Goal: Book appointment/travel/reservation

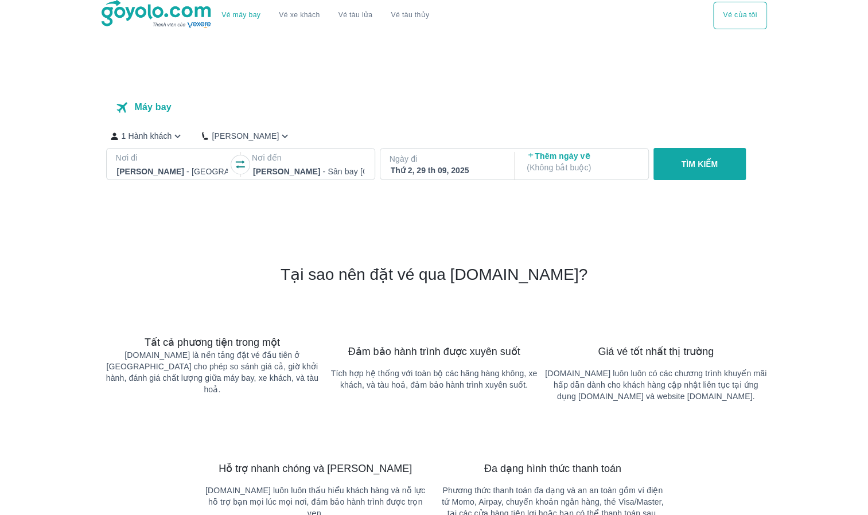
click at [702, 162] on p "TÌM KIẾM" at bounding box center [699, 163] width 37 height 11
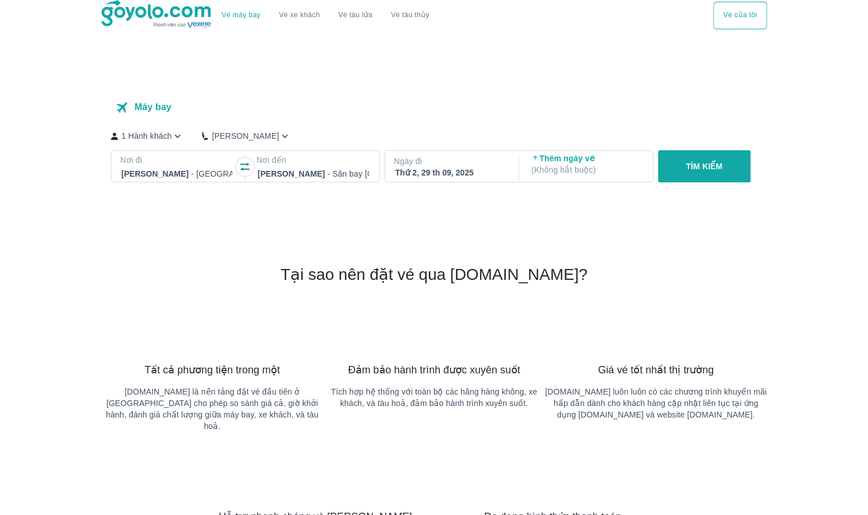
click at [448, 162] on p "Ngày đi" at bounding box center [451, 160] width 114 height 11
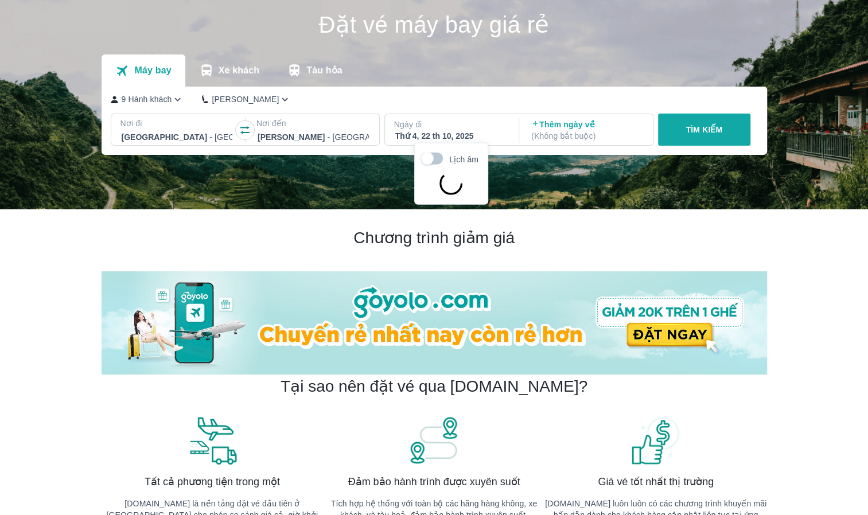
scroll to position [66, 0]
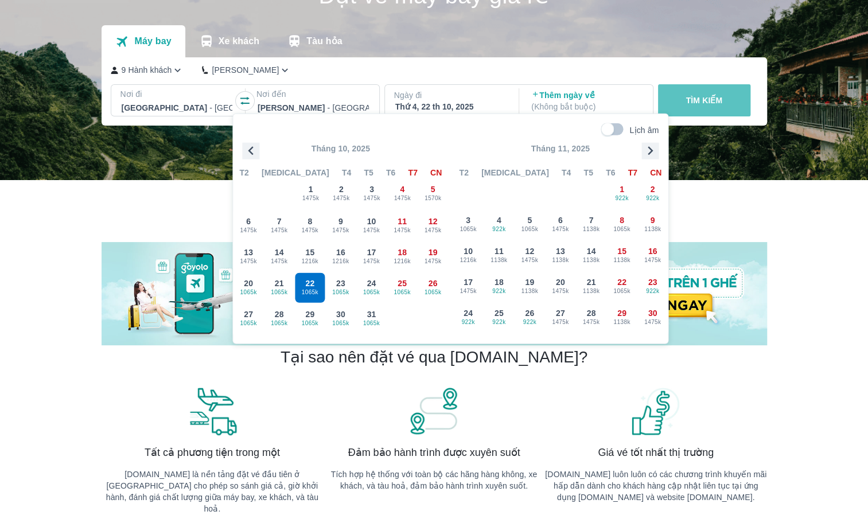
click at [710, 104] on p "TÌM KIẾM" at bounding box center [703, 100] width 37 height 11
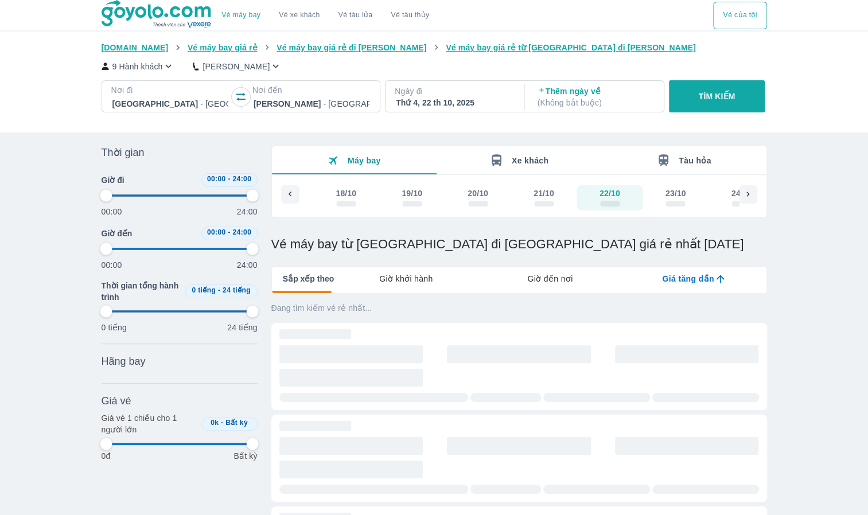
type input "97.9166666666667"
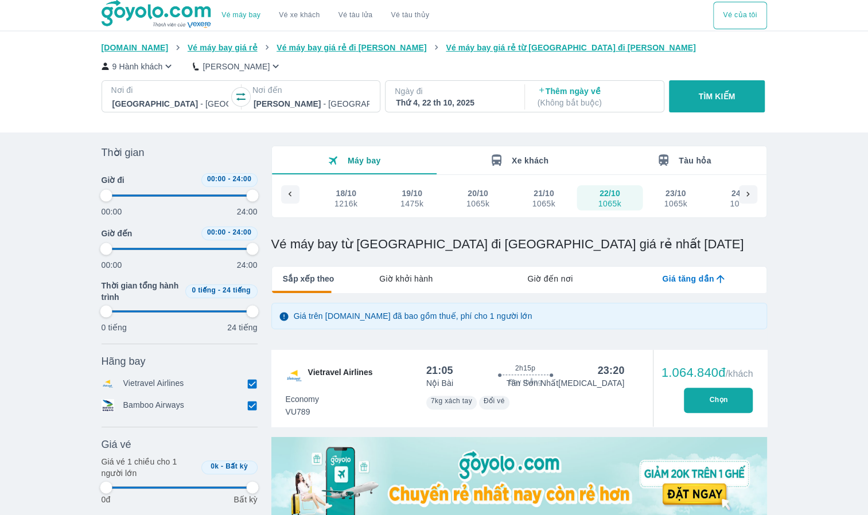
type input "97.9166666666667"
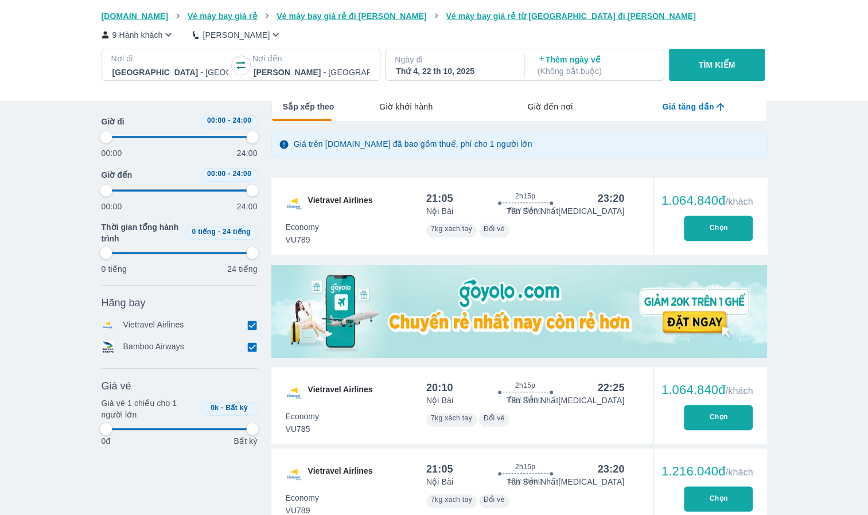
type input "97.9166666666667"
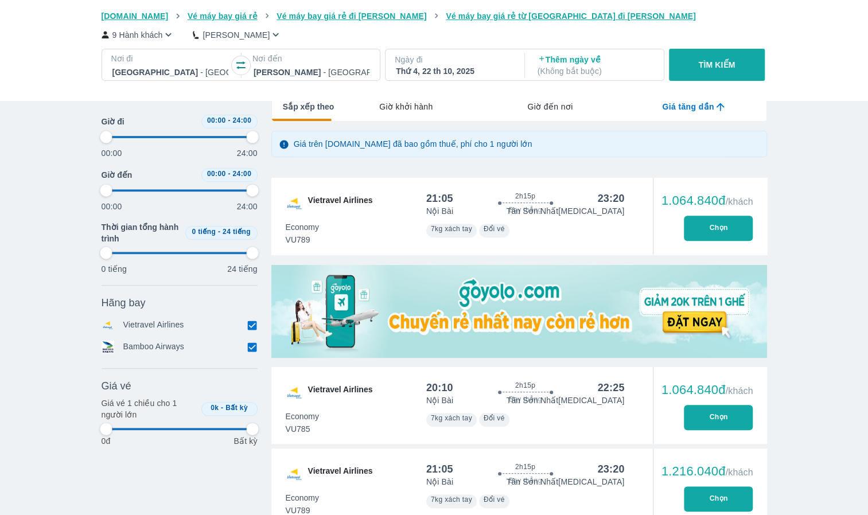
type input "97.9166666666667"
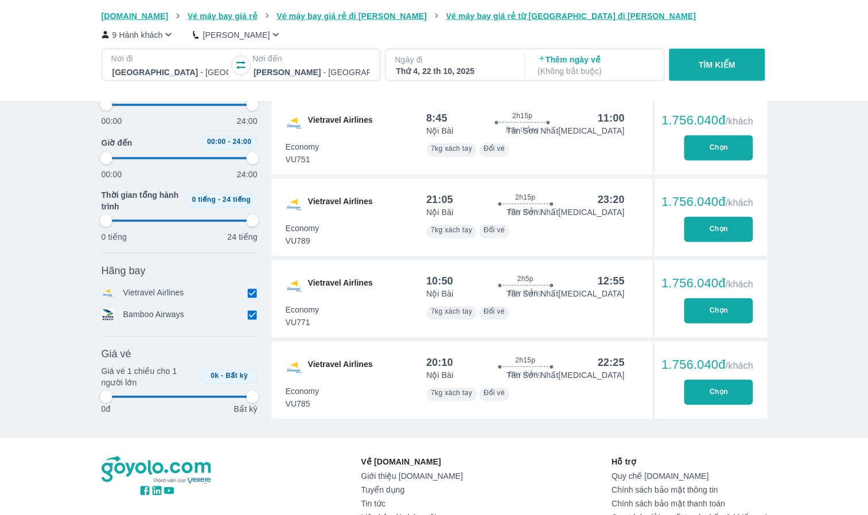
type input "97.9166666666667"
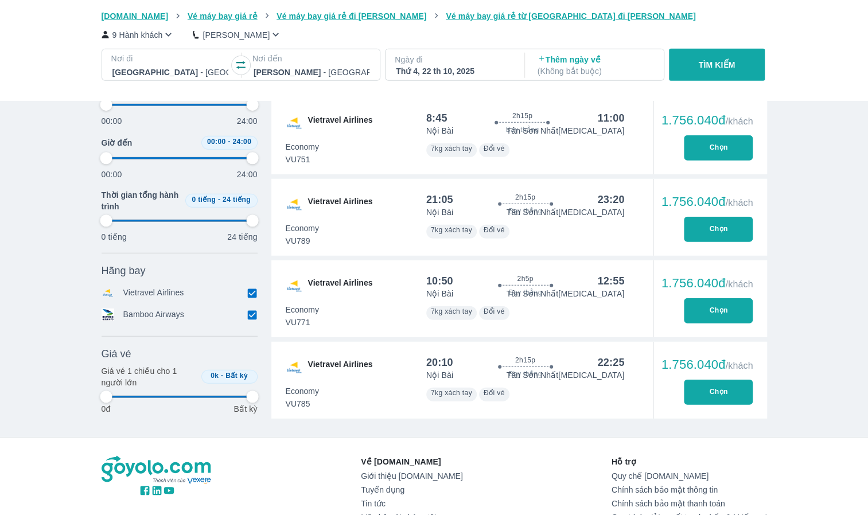
type input "97.9166666666667"
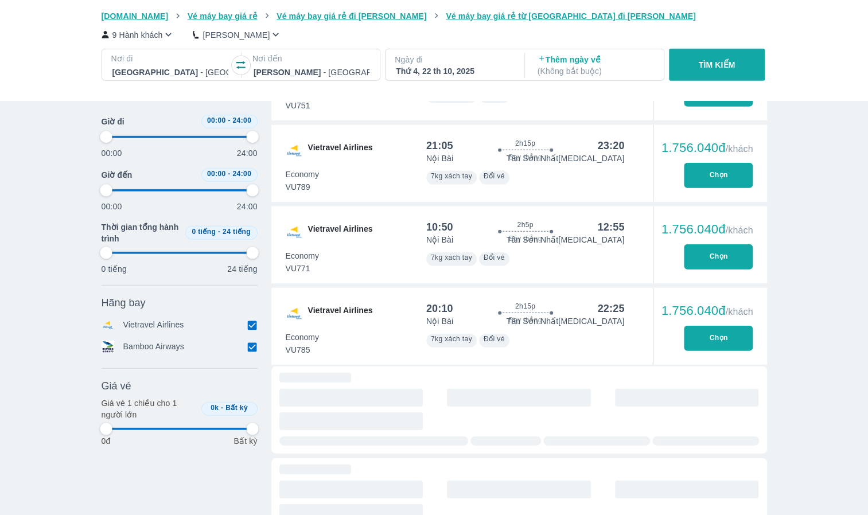
scroll to position [2014, 0]
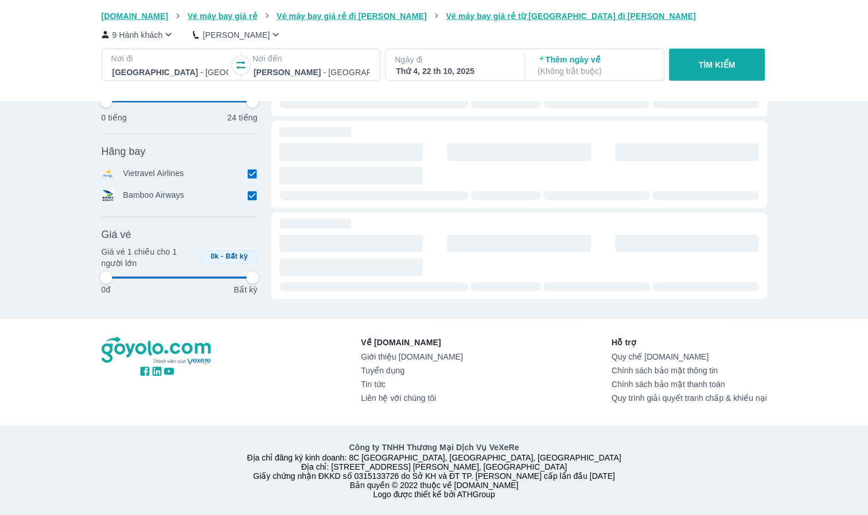
type input "97.9166666666667"
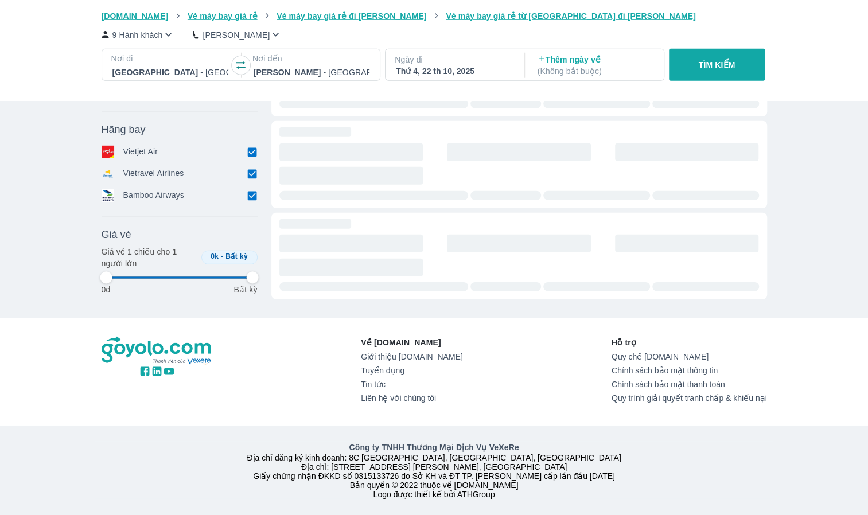
type input "97.9166666666667"
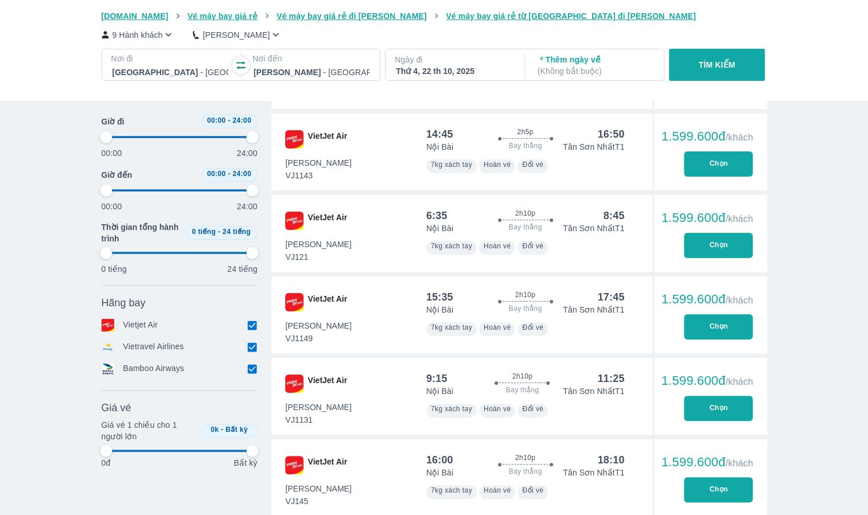
type input "97.9166666666667"
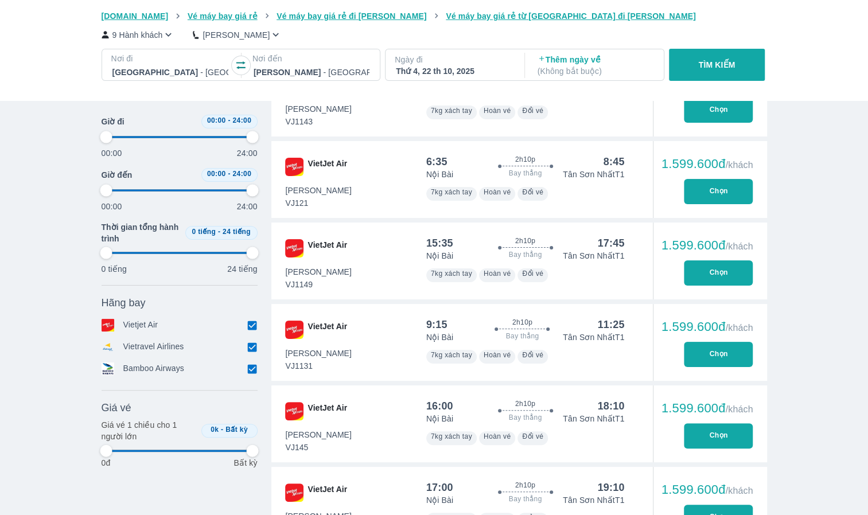
type input "97.9166666666667"
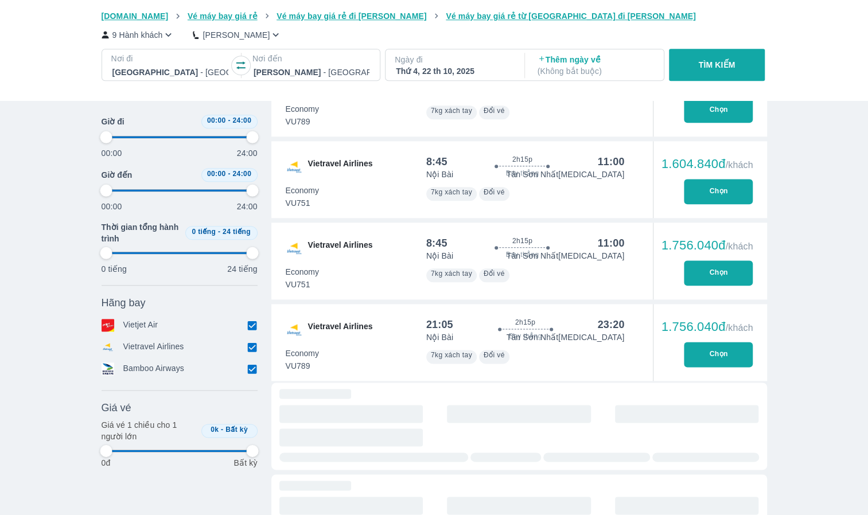
type input "97.9166666666667"
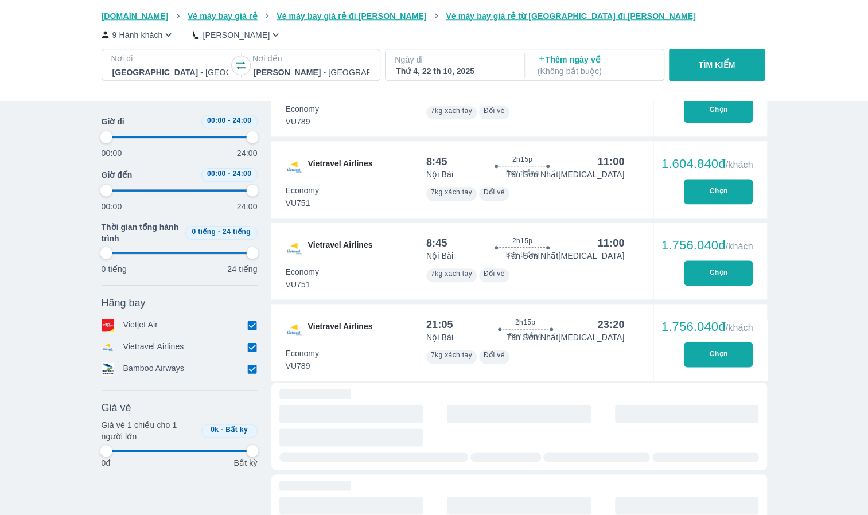
type input "97.9166666666667"
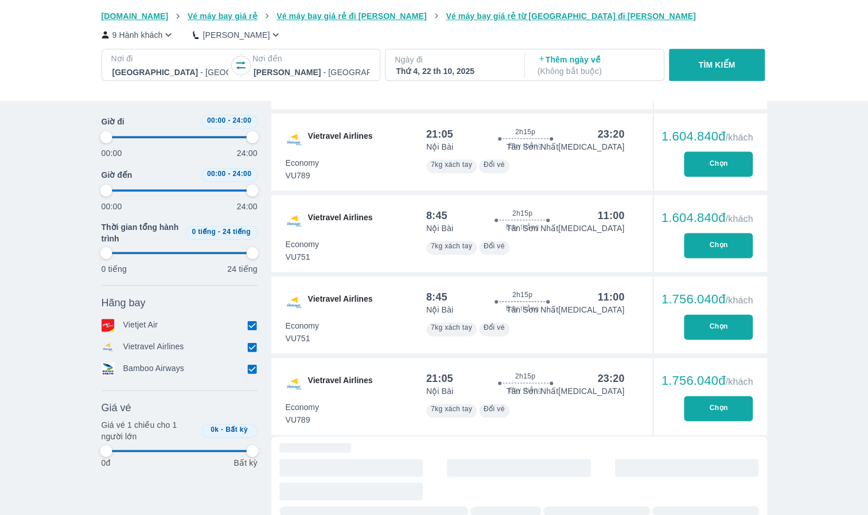
type input "97.9166666666667"
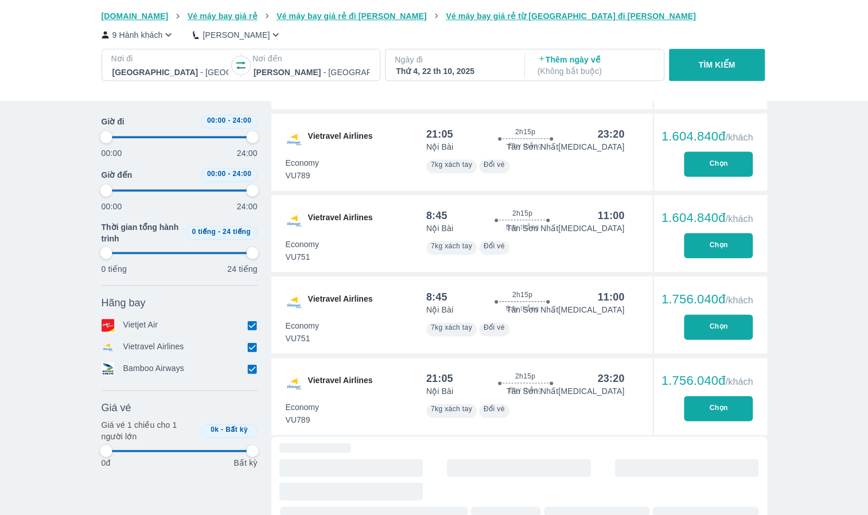
type input "97.9166666666667"
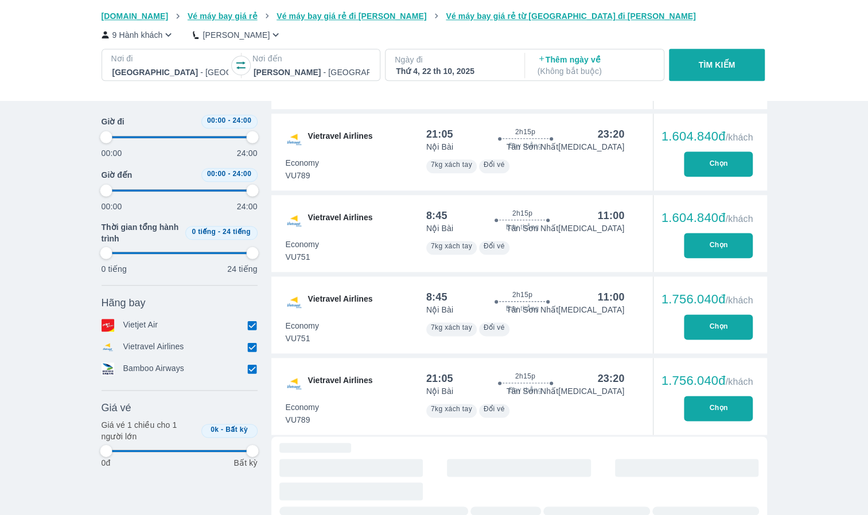
type input "97.9166666666667"
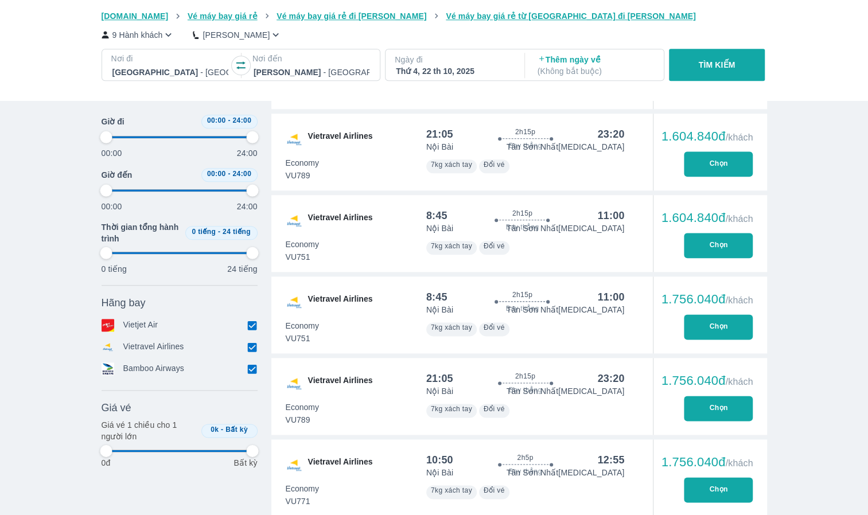
type input "97.9166666666667"
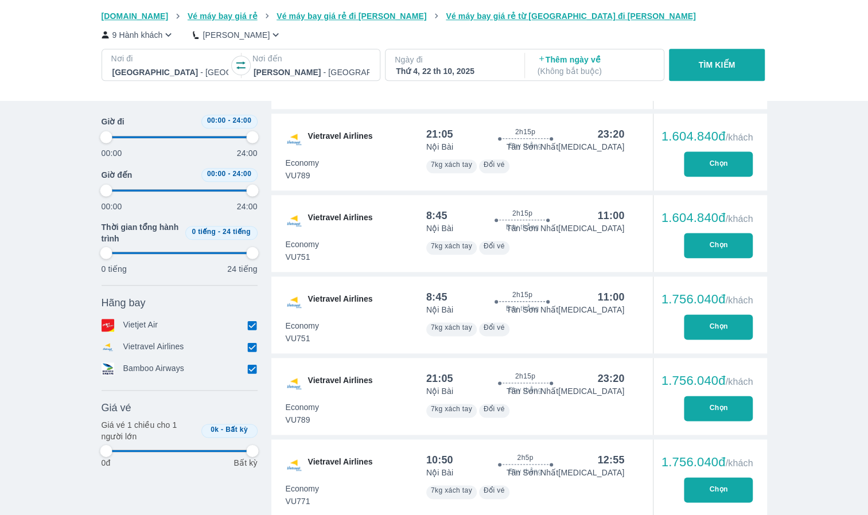
type input "97.9166666666667"
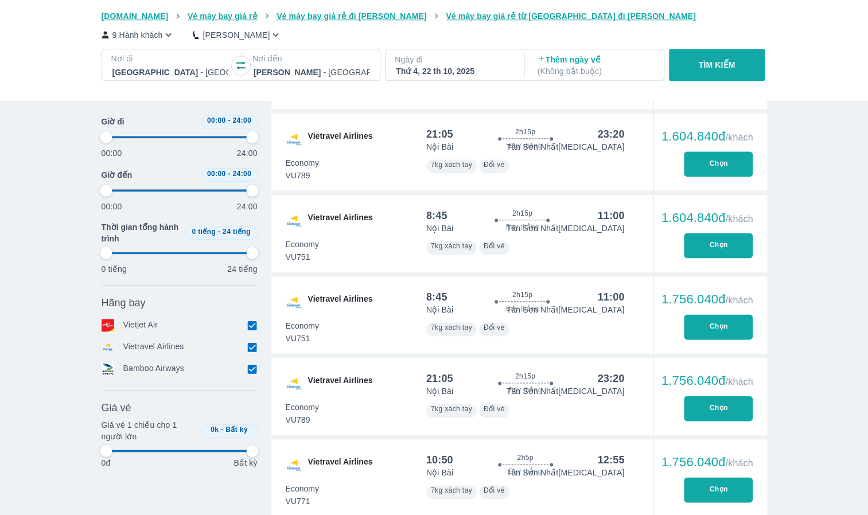
type input "97.9166666666667"
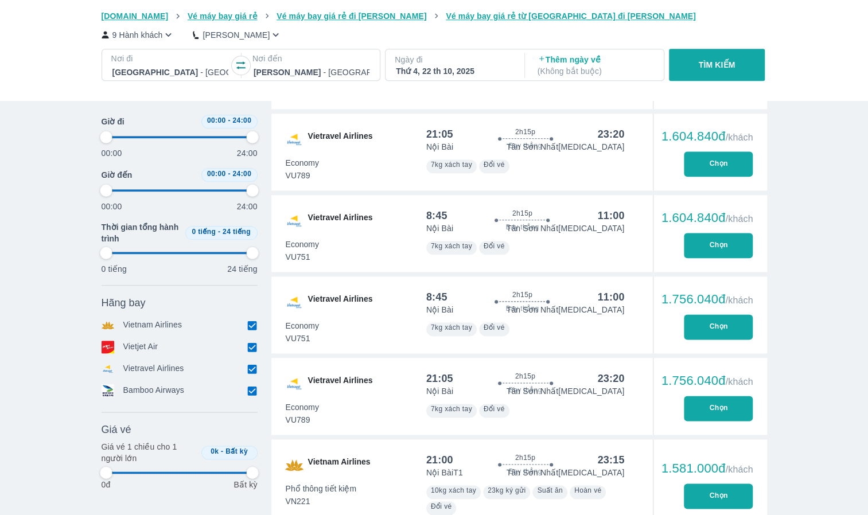
type input "97.9166666666667"
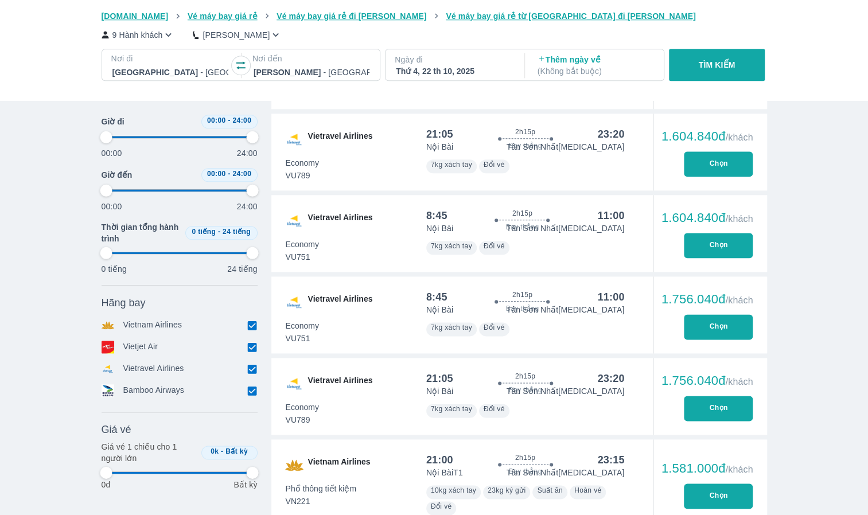
type input "97.9166666666667"
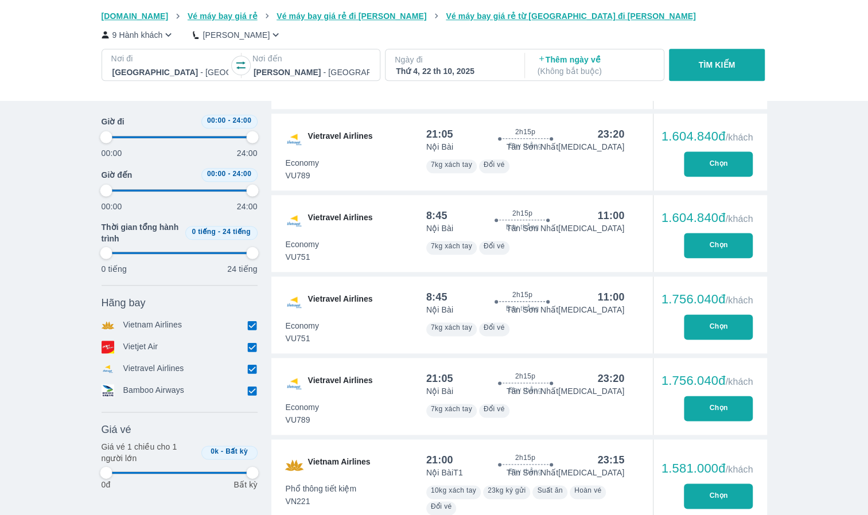
type input "97.9166666666667"
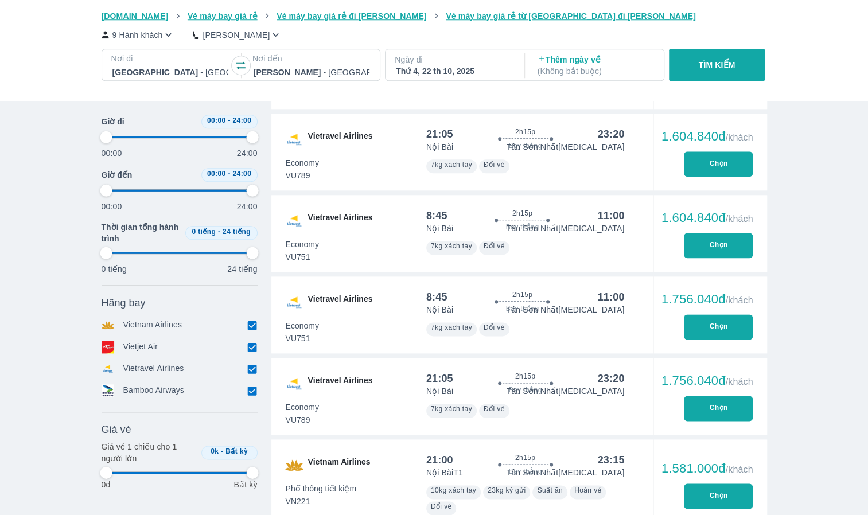
type input "97.9166666666667"
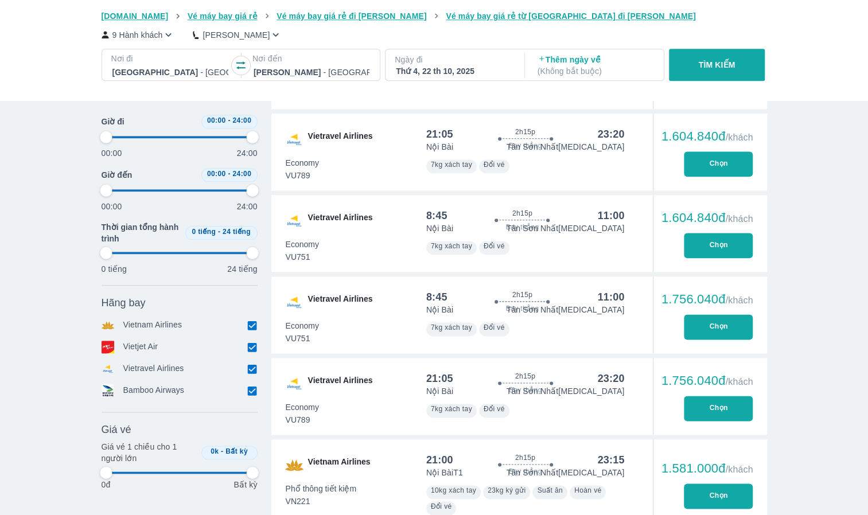
type input "97.9166666666667"
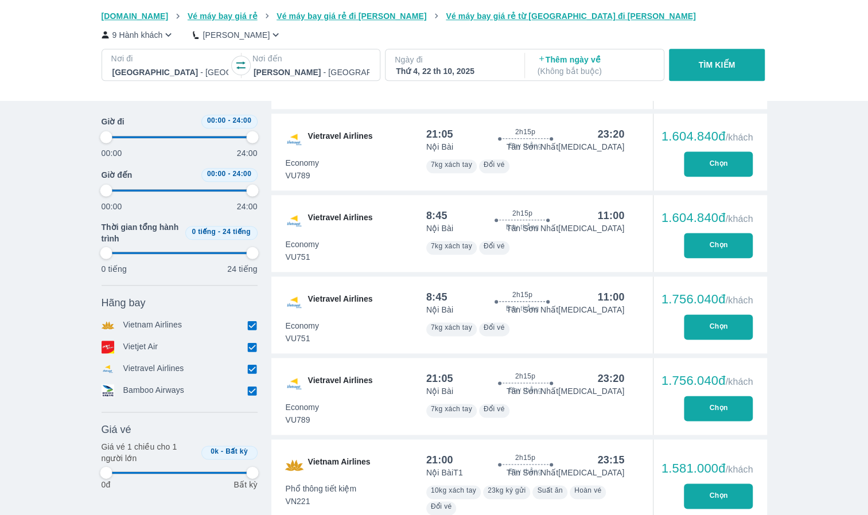
type input "97.9166666666667"
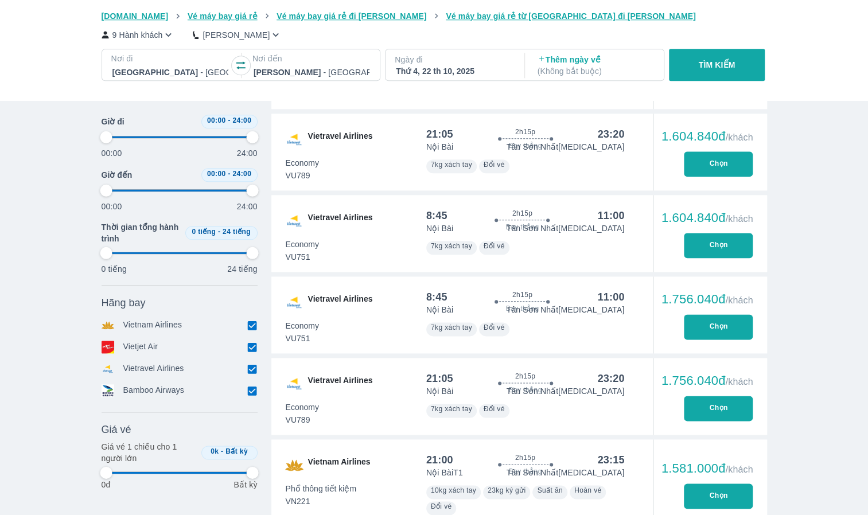
type input "97.9166666666667"
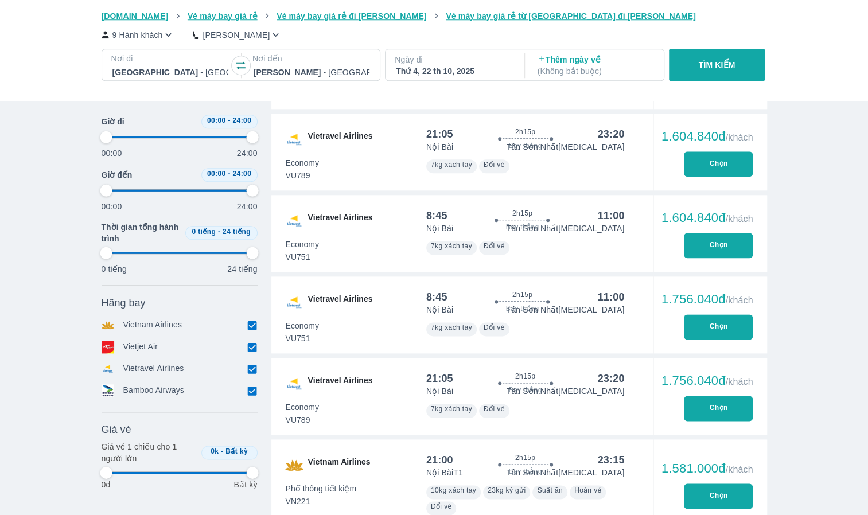
type input "97.9166666666667"
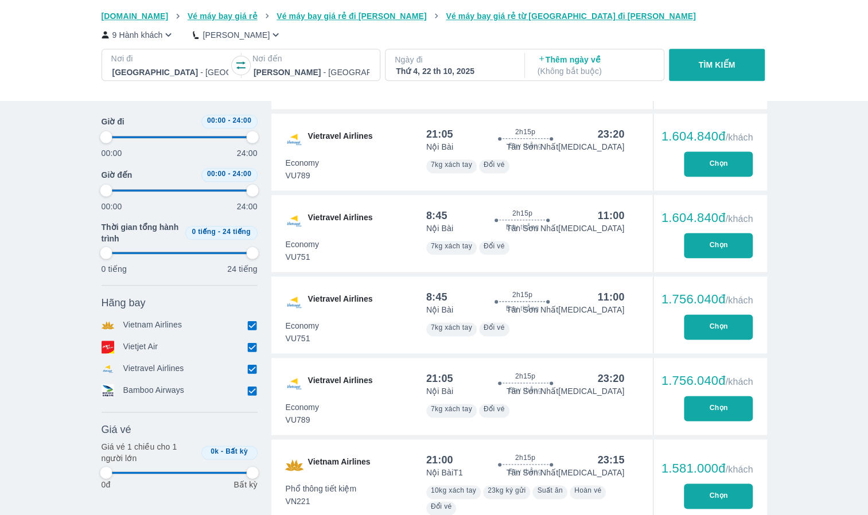
type input "97.9166666666667"
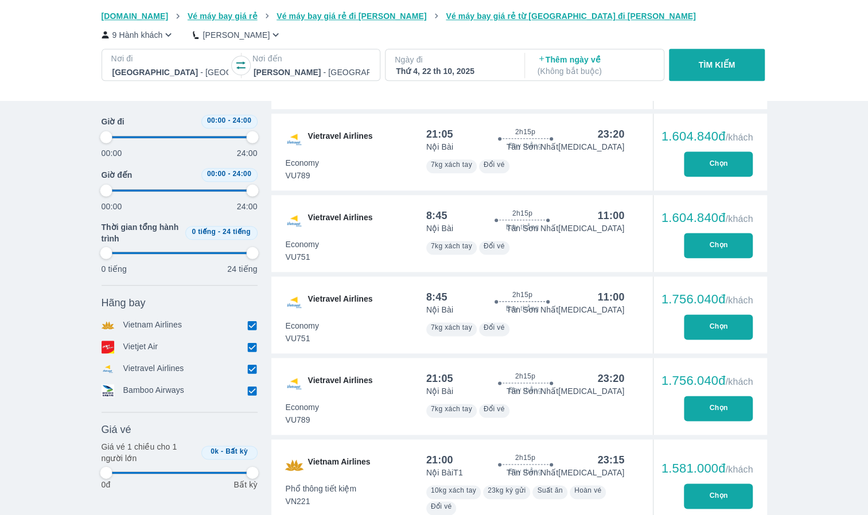
type input "97.9166666666667"
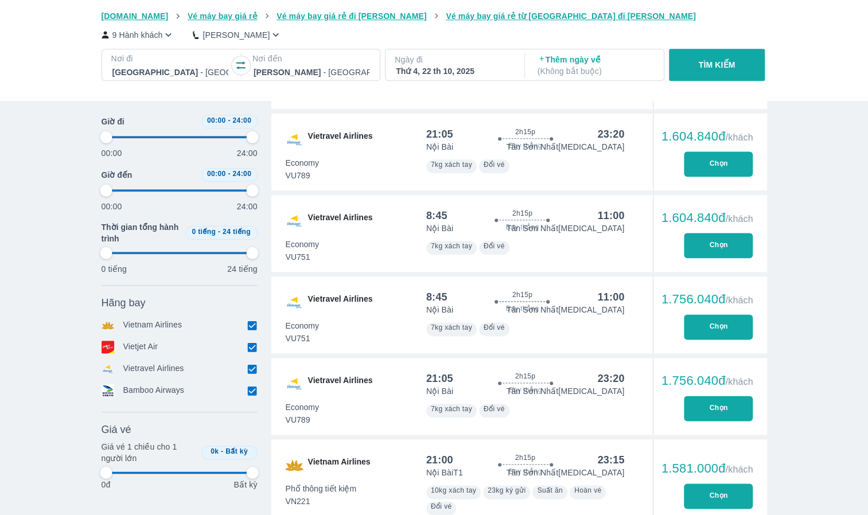
type input "97.9166666666667"
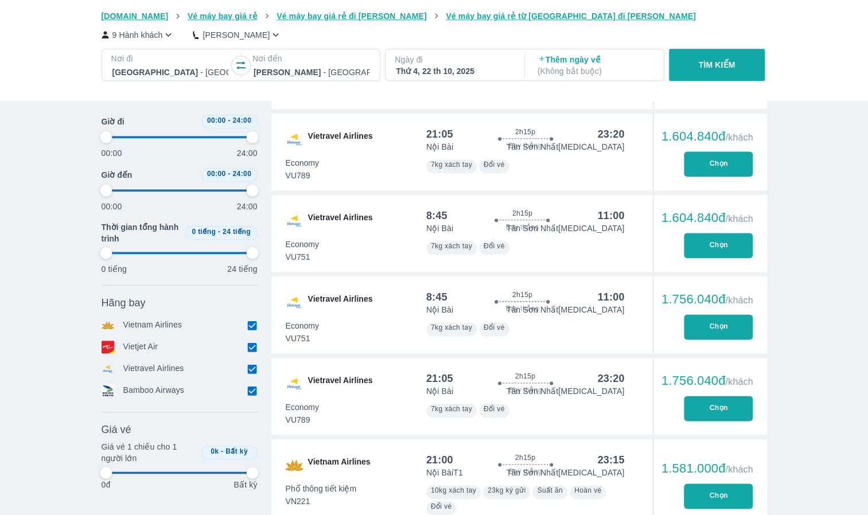
type input "97.9166666666667"
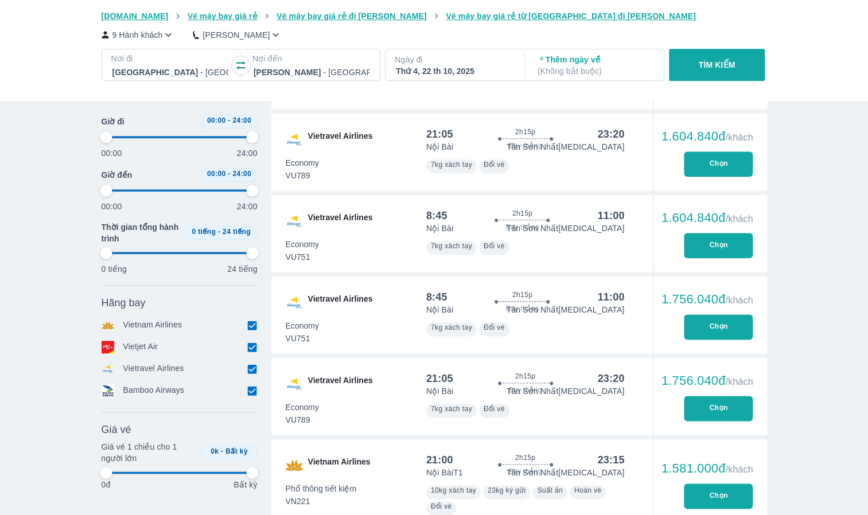
type input "97.9166666666667"
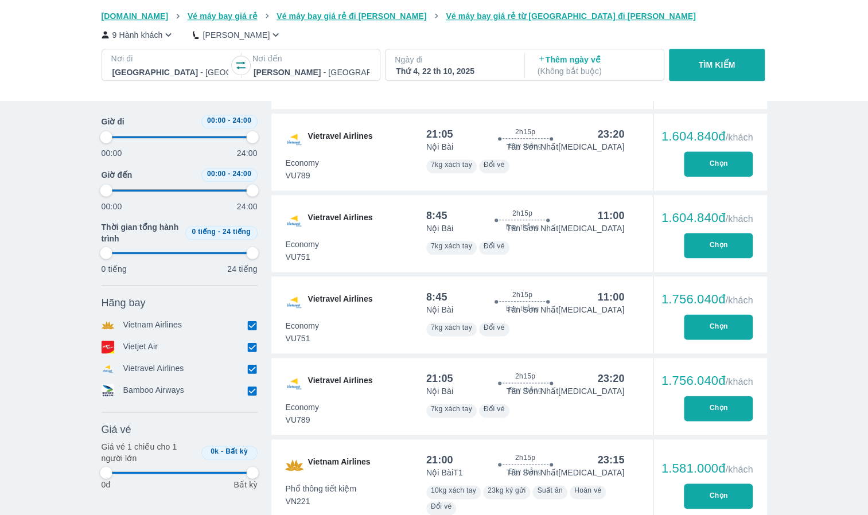
type input "97.9166666666667"
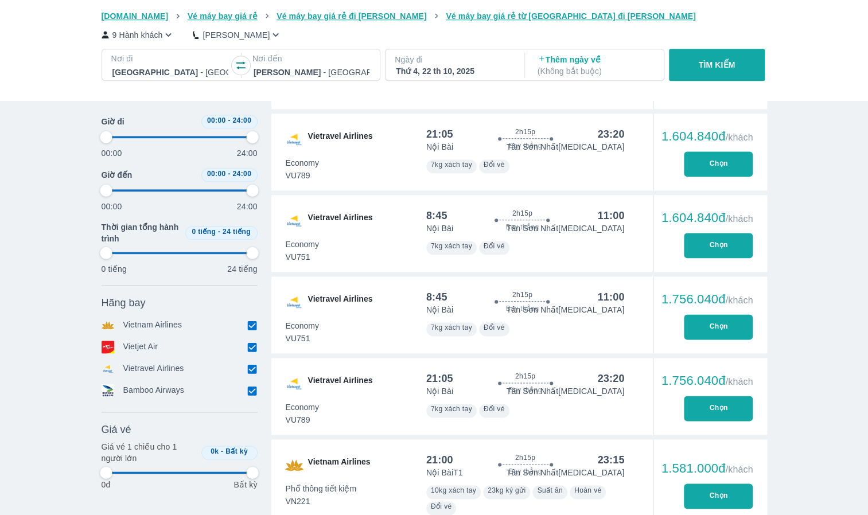
type input "97.9166666666667"
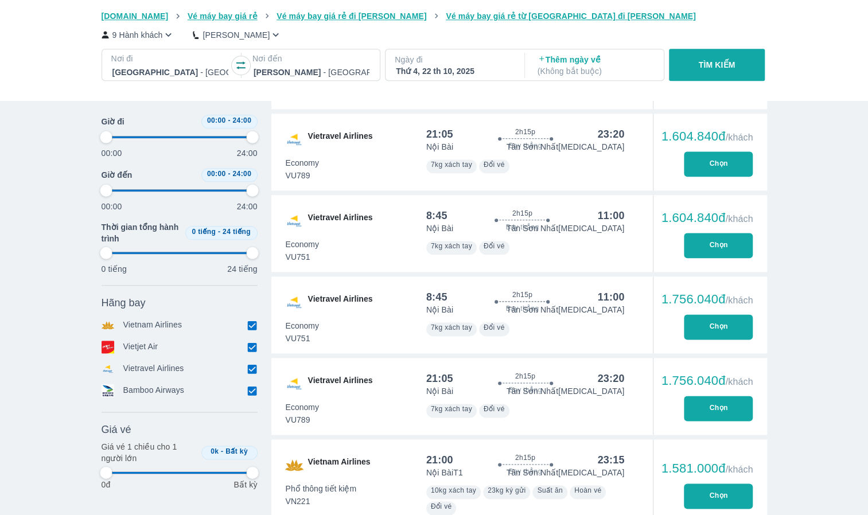
type input "97.9166666666667"
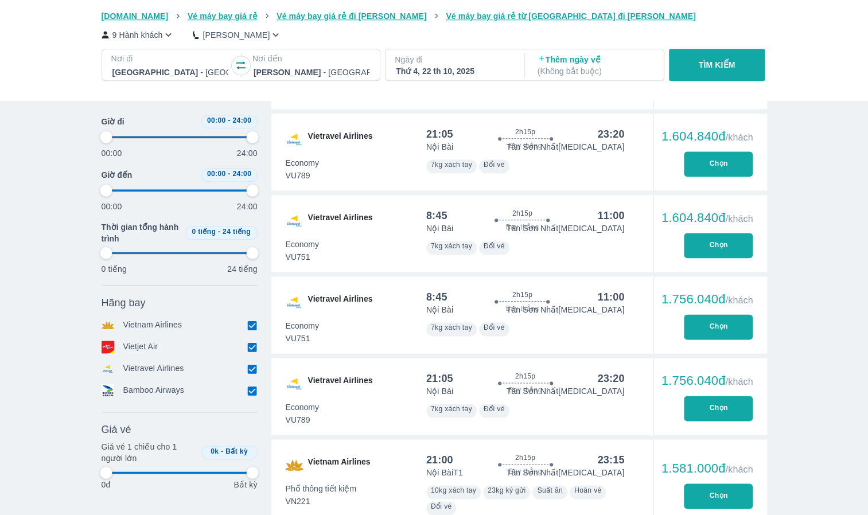
type input "97.9166666666667"
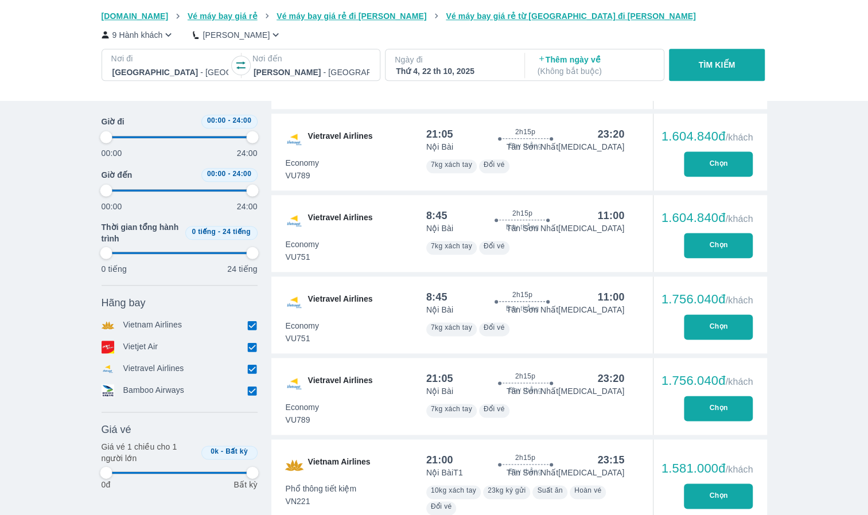
type input "97.9166666666667"
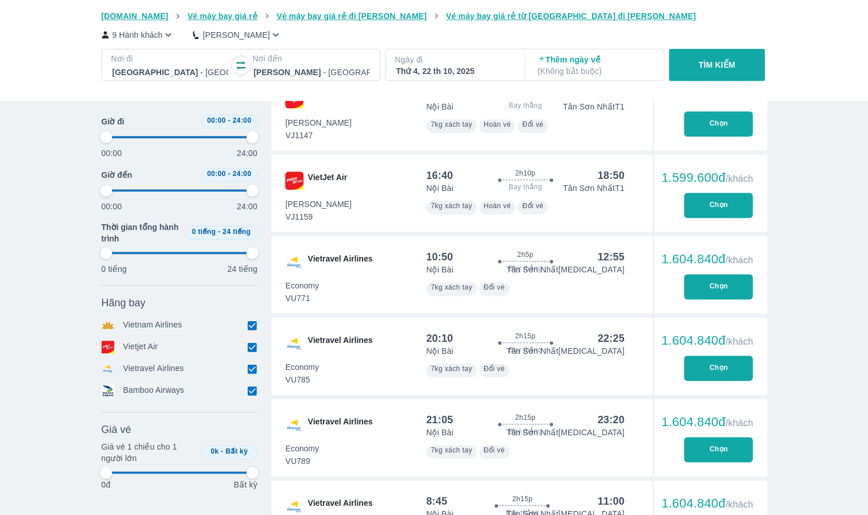
scroll to position [2989, 0]
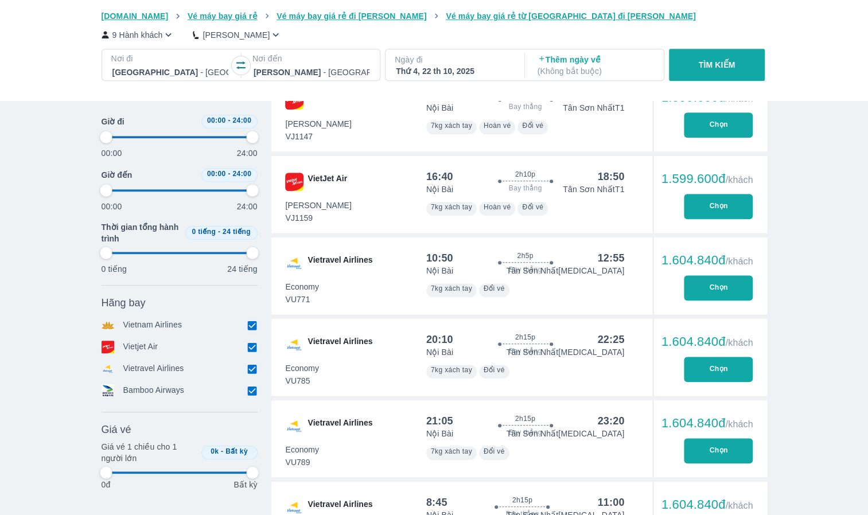
type input "97.9166666666667"
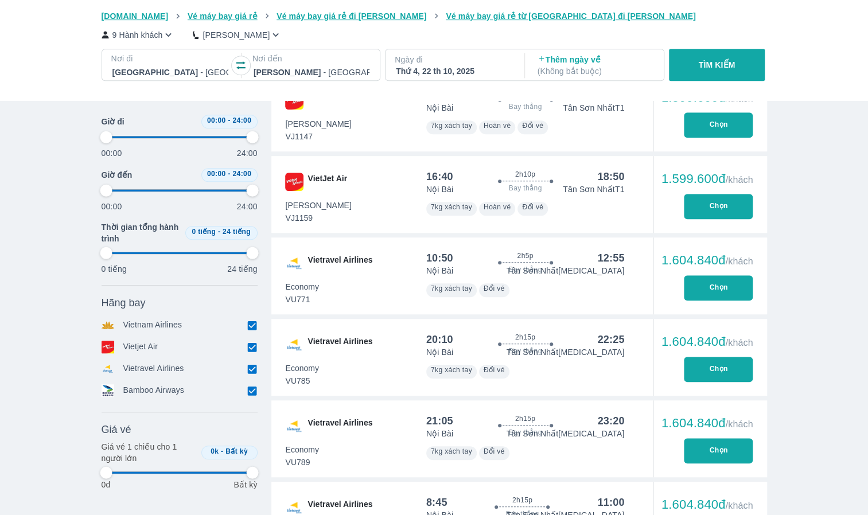
type input "97.9166666666667"
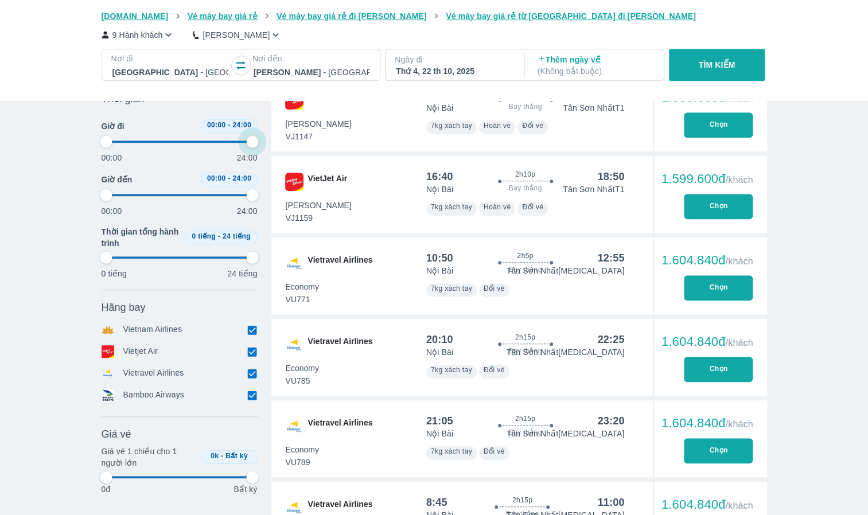
type input "97.9166666666667"
type input "95.8333333333333"
type input "97.9166666666667"
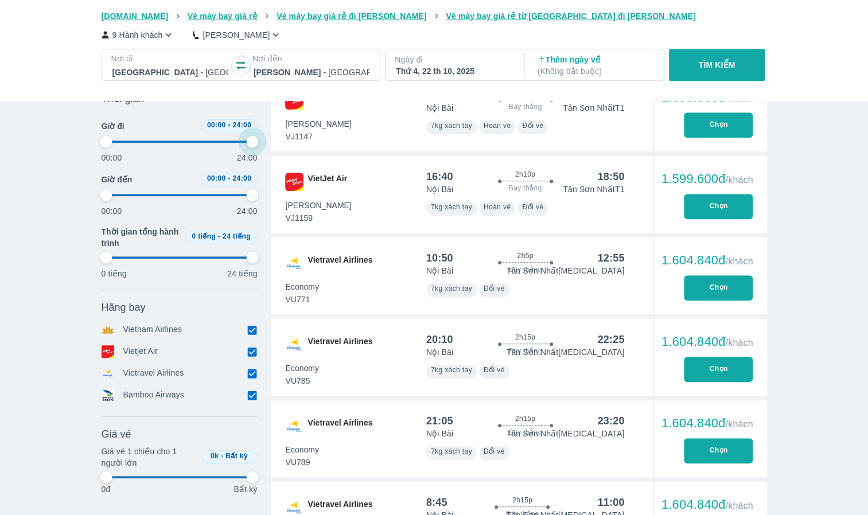
type input "97.9166666666667"
type input "95.8333333333333"
type input "97.9166666666667"
type input "95.8333333333333"
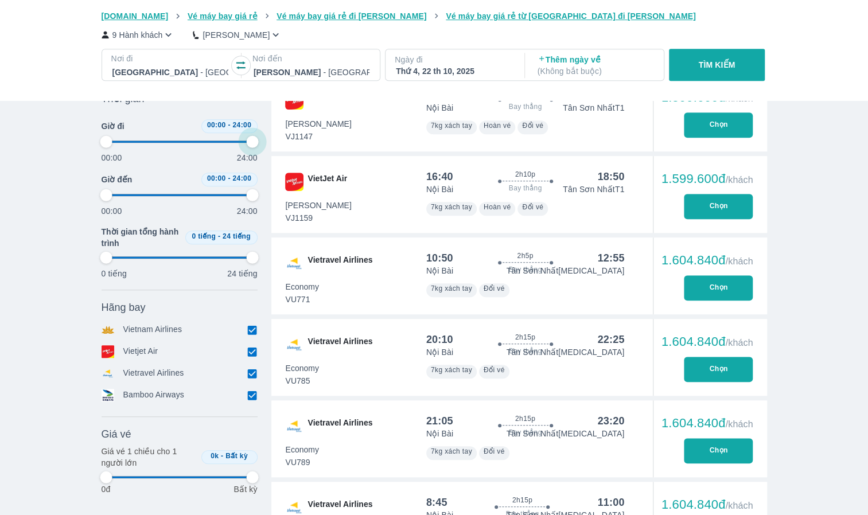
type input "97.9166666666667"
type input "91.6666666666667"
type input "97.9166666666667"
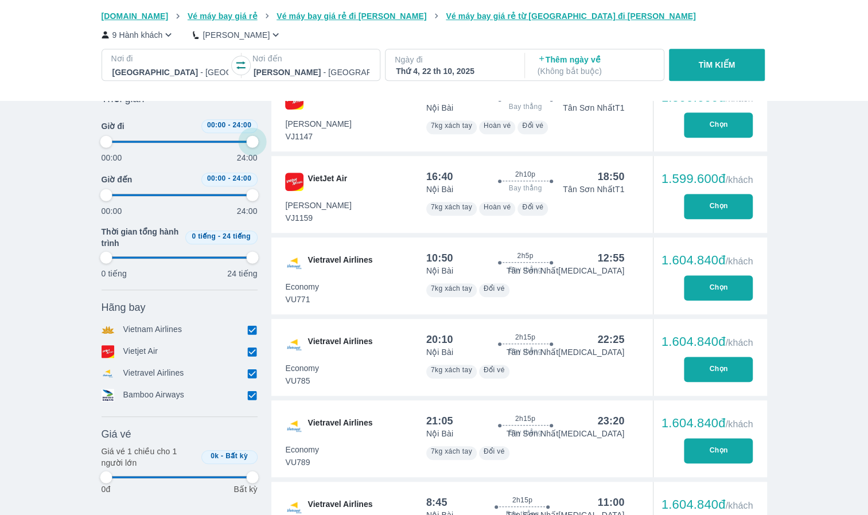
type input "89.5833333333333"
type input "97.9166666666667"
type input "89.5833333333333"
type input "97.9166666666667"
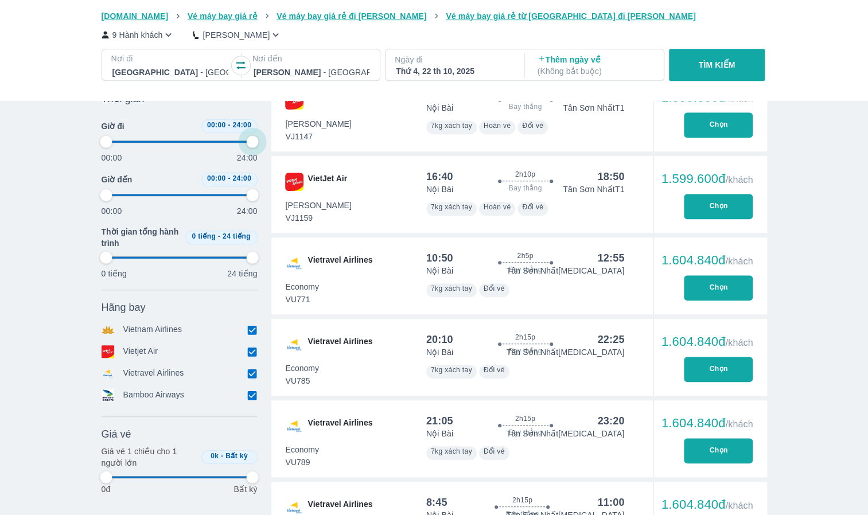
type input "97.9166666666667"
type input "85.4166666666667"
type input "97.9166666666667"
type input "83.3333333333333"
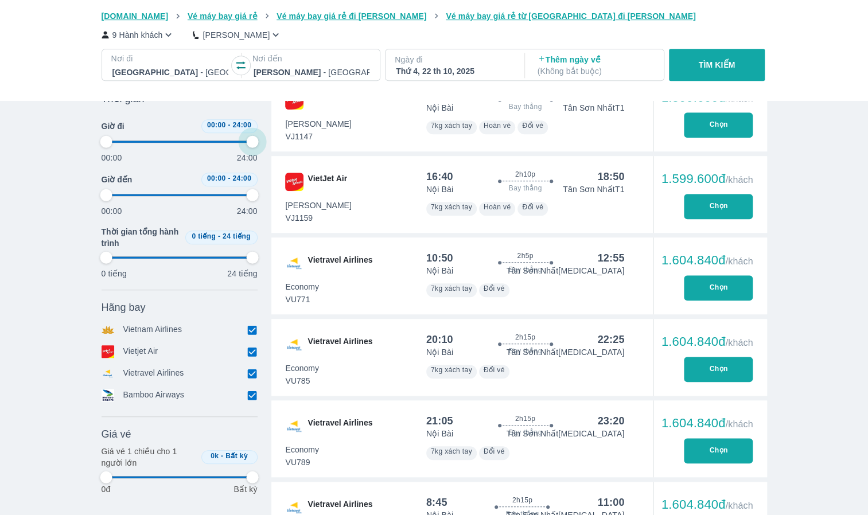
type input "97.9166666666667"
type input "83.3333333333333"
type input "97.9166666666667"
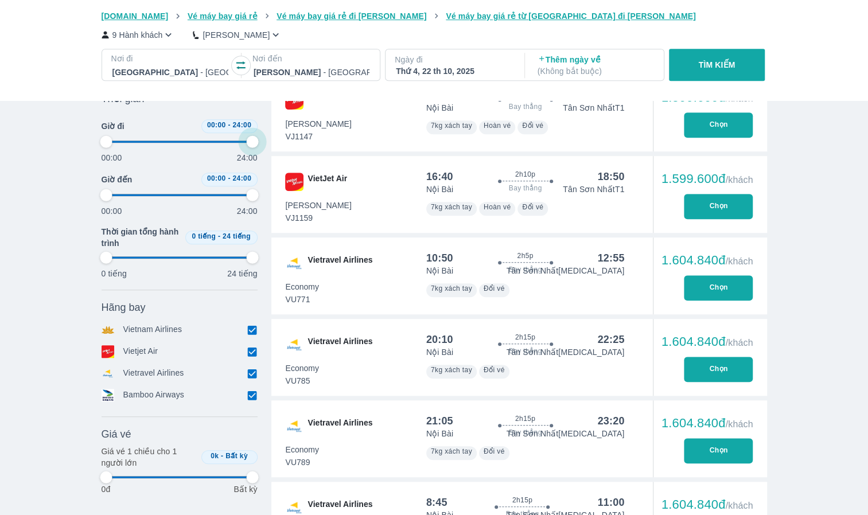
type input "81.25"
type input "97.9166666666667"
type input "79.1666666666667"
type input "97.9166666666667"
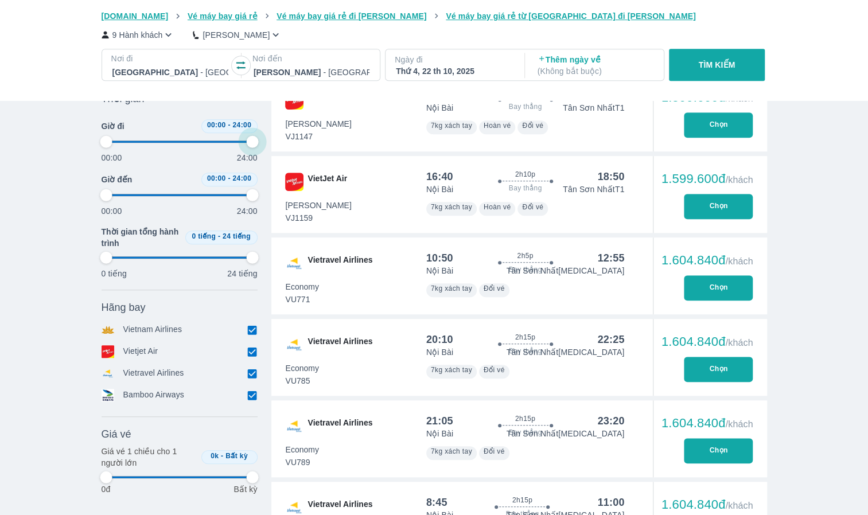
type input "97.9166666666667"
type input "77.0833333333333"
type input "97.9166666666667"
type input "77.0833333333333"
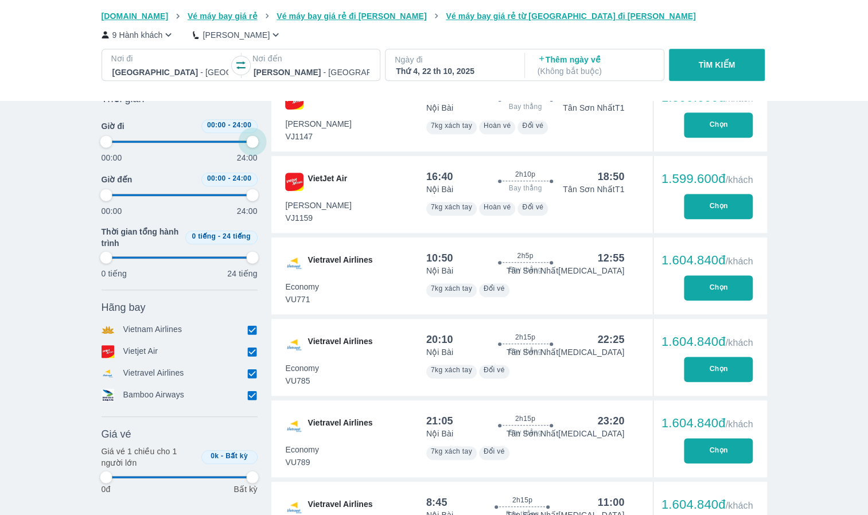
type input "97.9166666666667"
type input "75"
type input "97.9166666666667"
drag, startPoint x: 252, startPoint y: 138, endPoint x: 192, endPoint y: 142, distance: 61.0
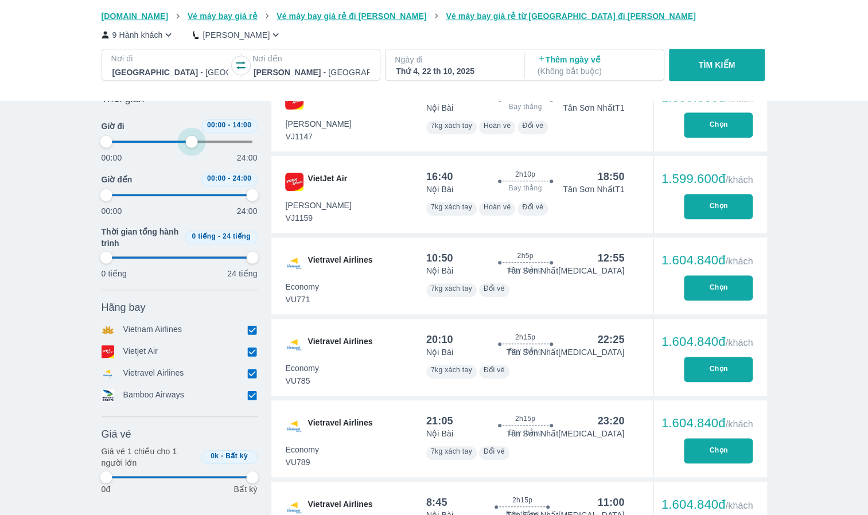
click at [192, 142] on span at bounding box center [179, 141] width 147 height 17
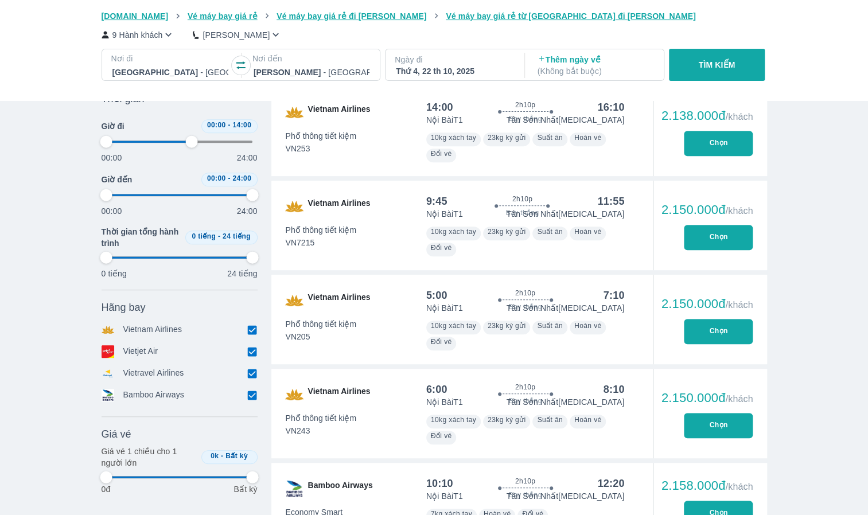
scroll to position [2810, 0]
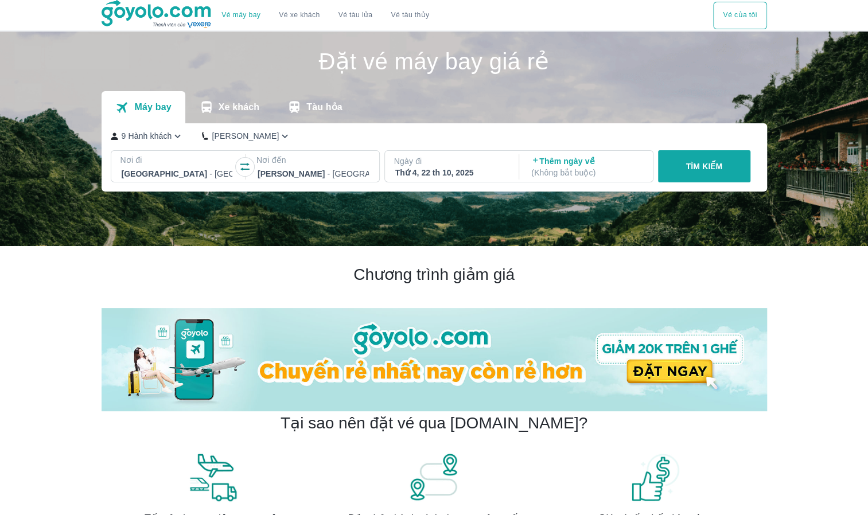
click at [694, 166] on p "TÌM KIẾM" at bounding box center [703, 166] width 37 height 11
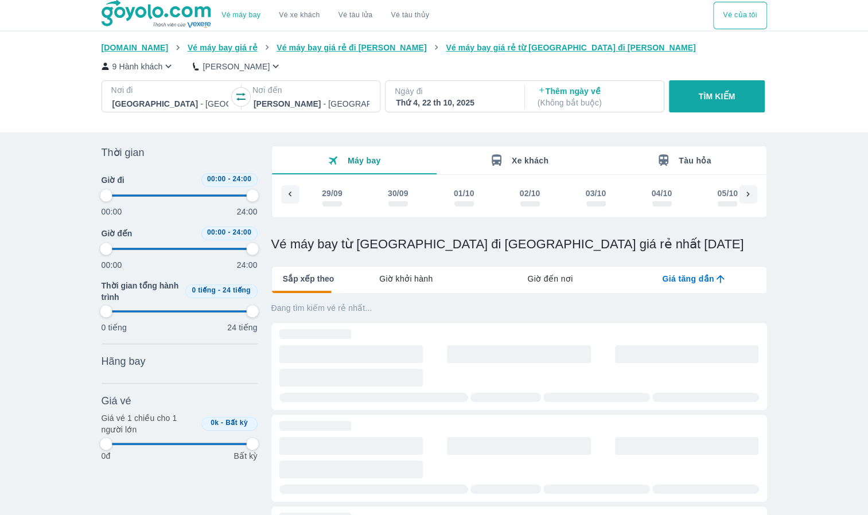
scroll to position [0, 1238]
type input "97.9166666666667"
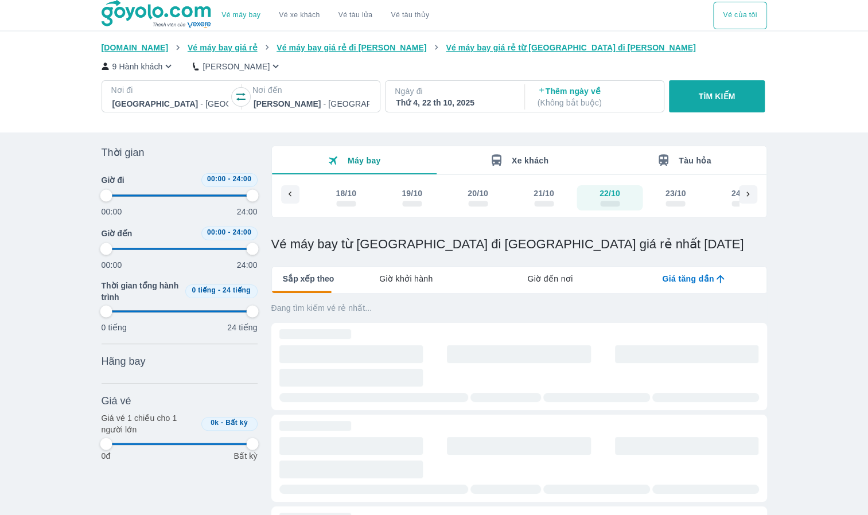
type input "97.9166666666667"
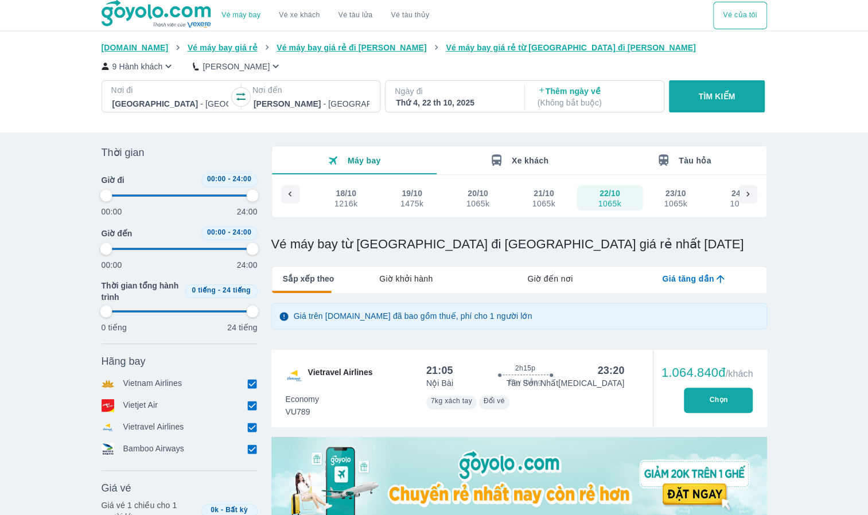
type input "97.9166666666667"
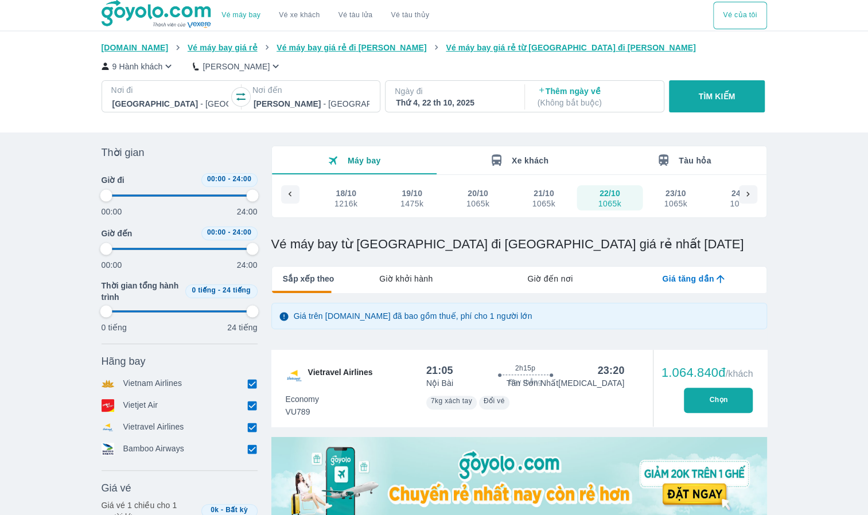
type input "97.9166666666667"
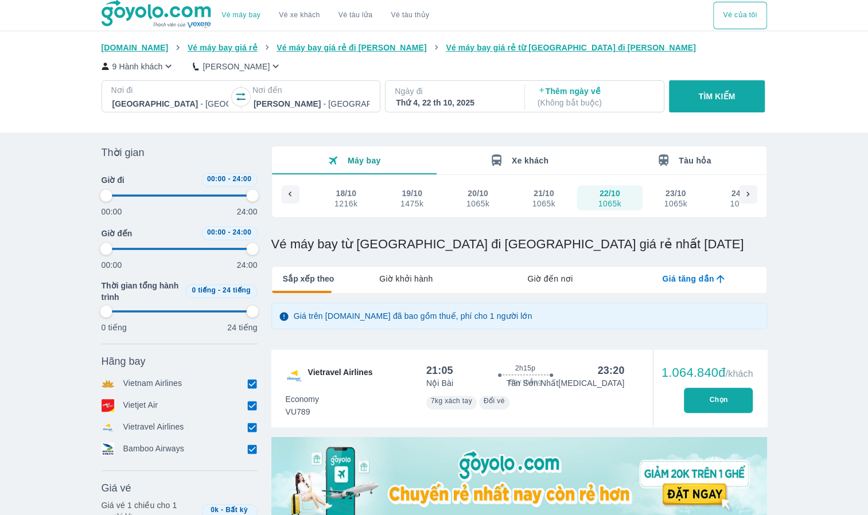
type input "97.9166666666667"
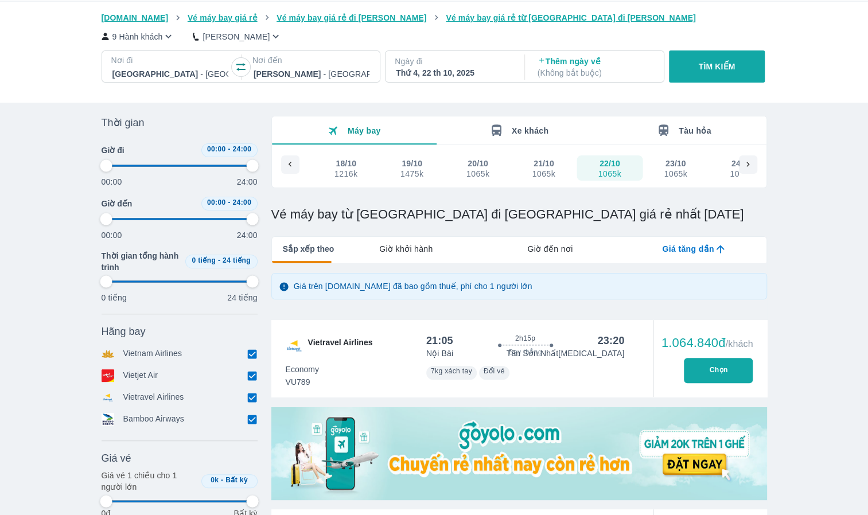
scroll to position [57, 0]
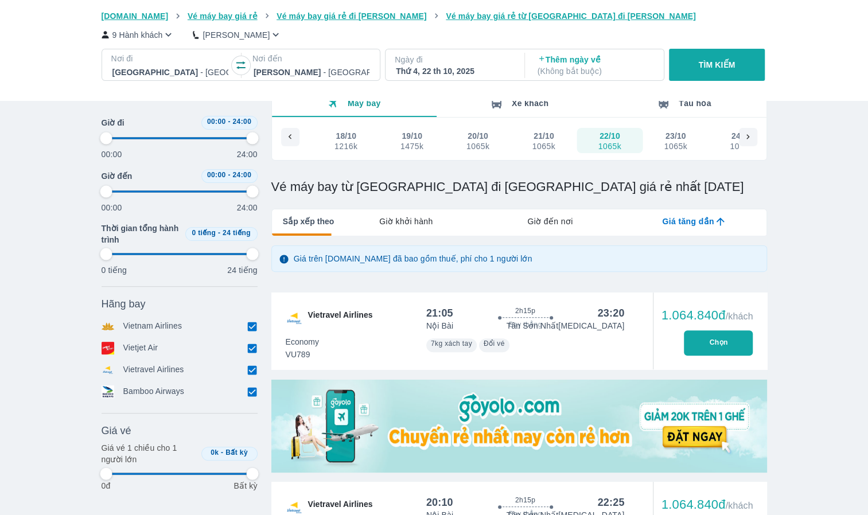
type input "97.9166666666667"
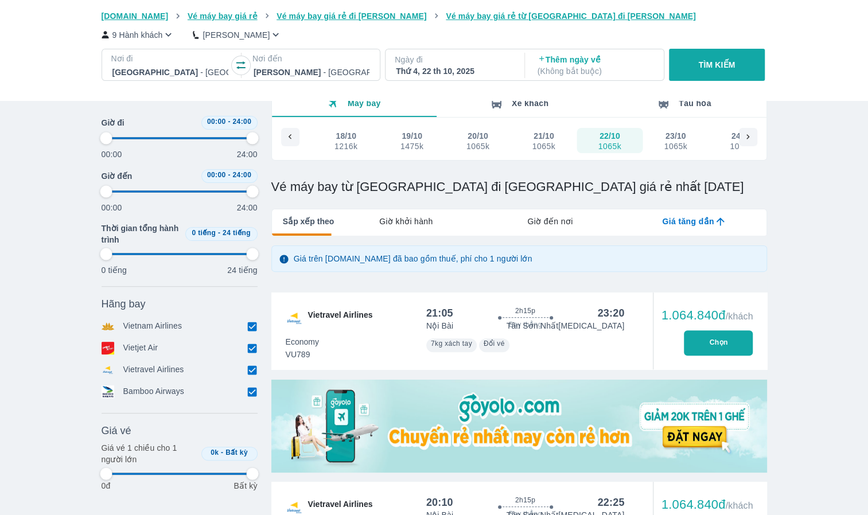
type input "97.9166666666667"
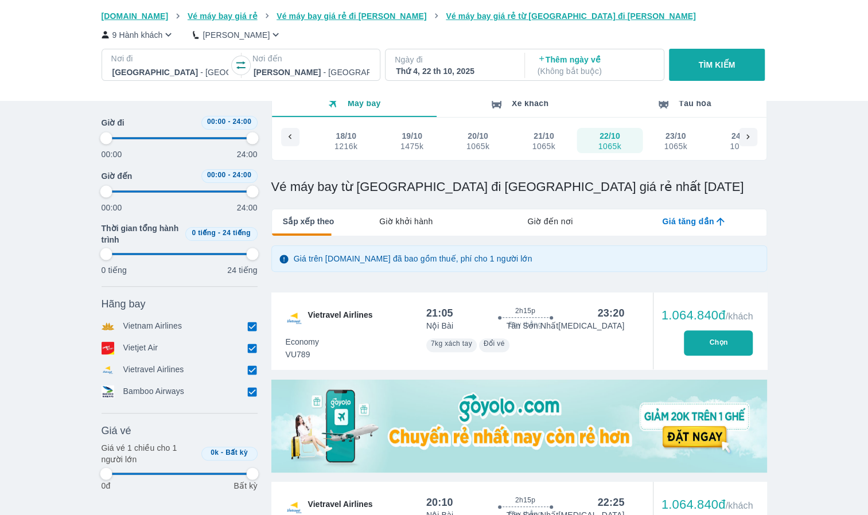
type input "97.9166666666667"
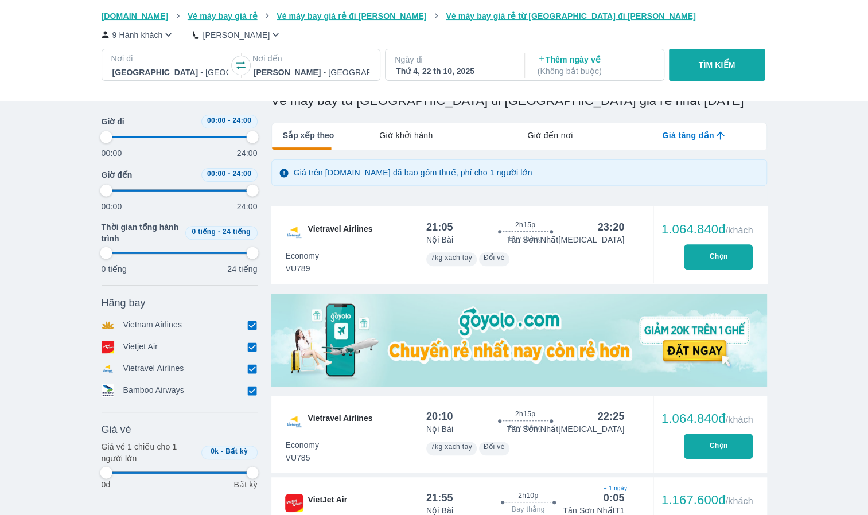
scroll to position [172, 0]
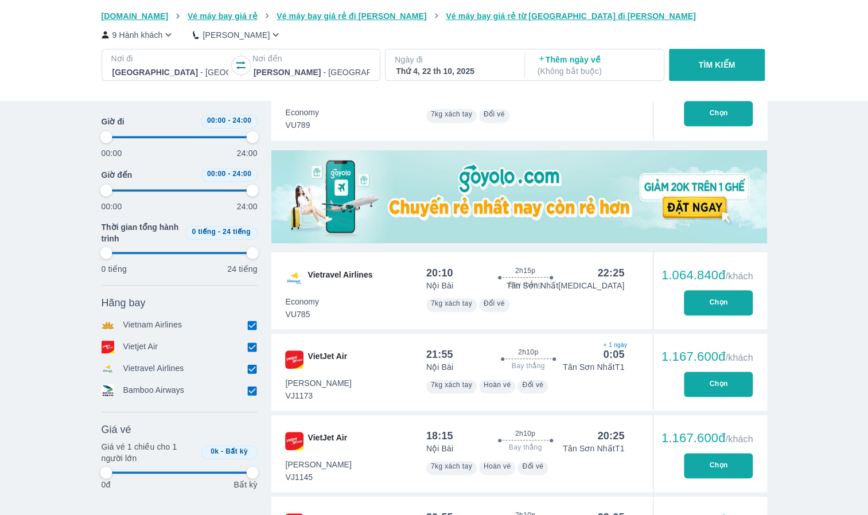
type input "97.9166666666667"
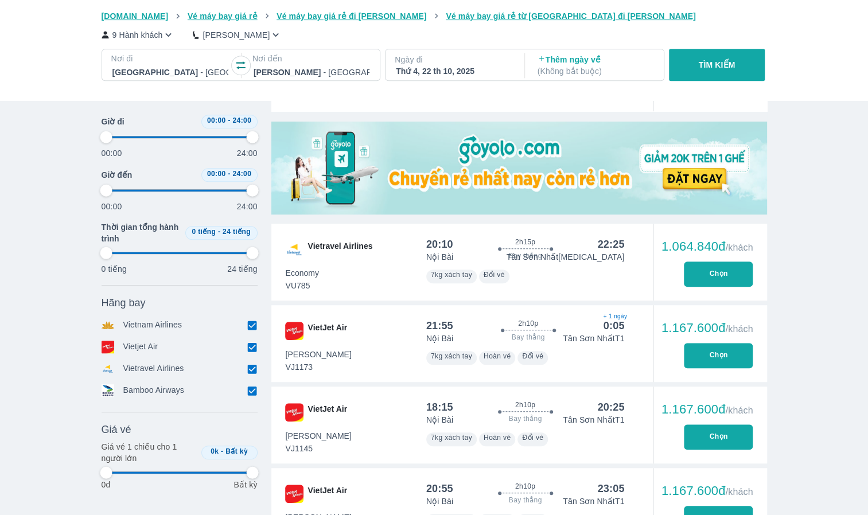
type input "97.9166666666667"
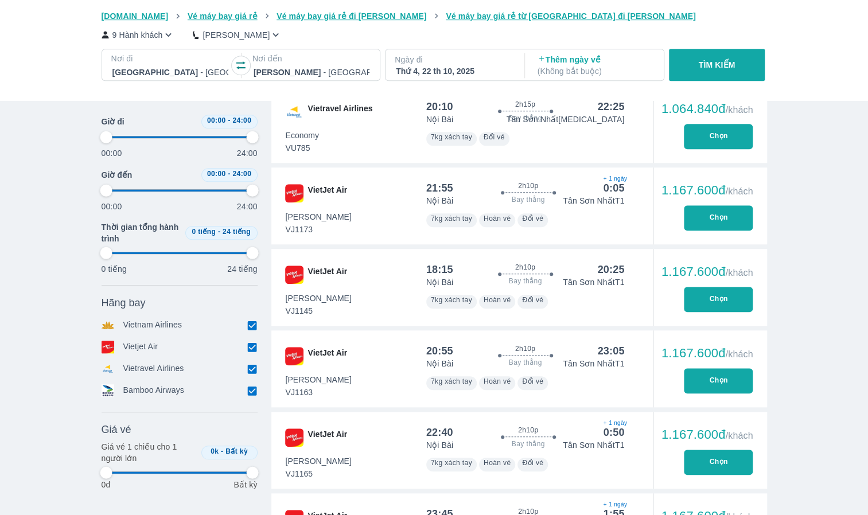
type input "97.9166666666667"
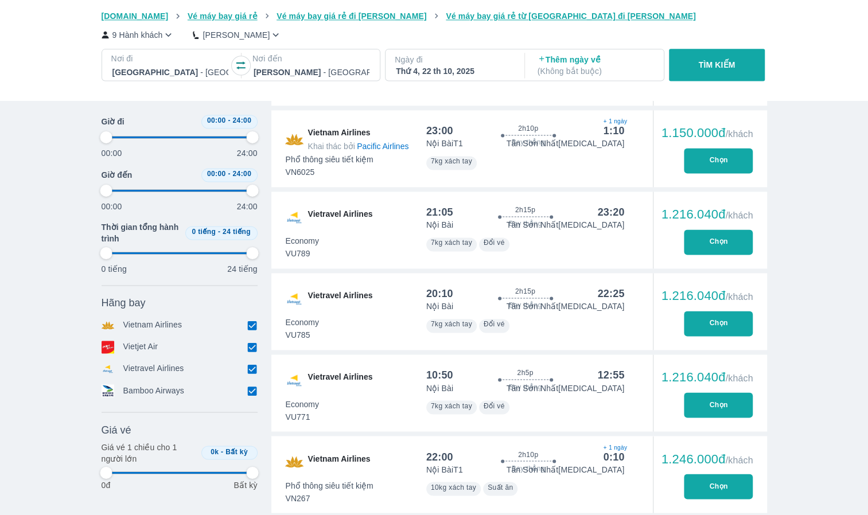
type input "97.9166666666667"
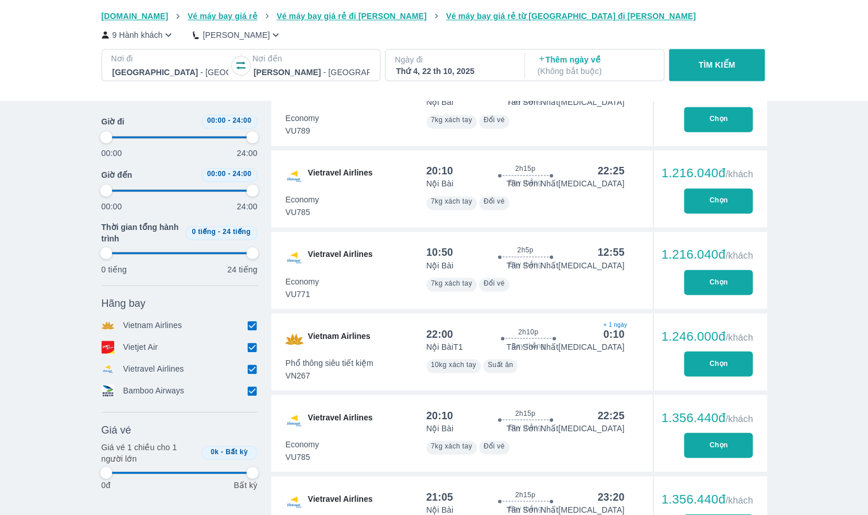
scroll to position [1089, 0]
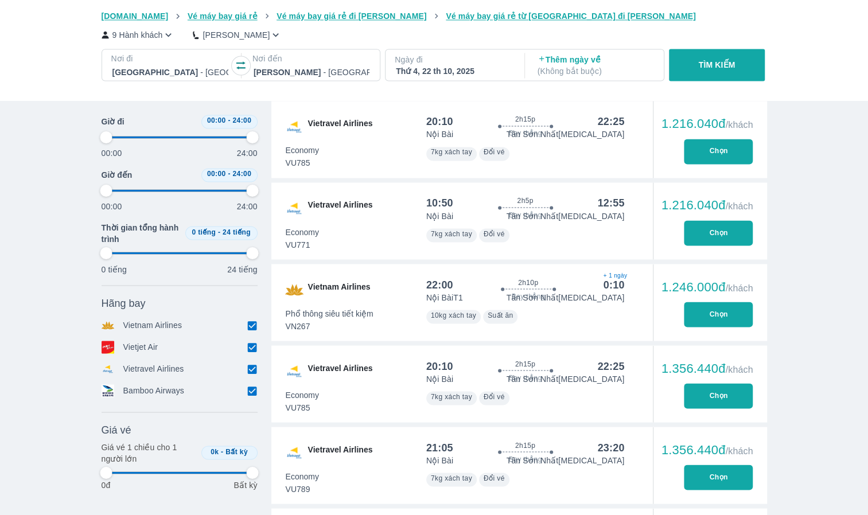
type input "97.9166666666667"
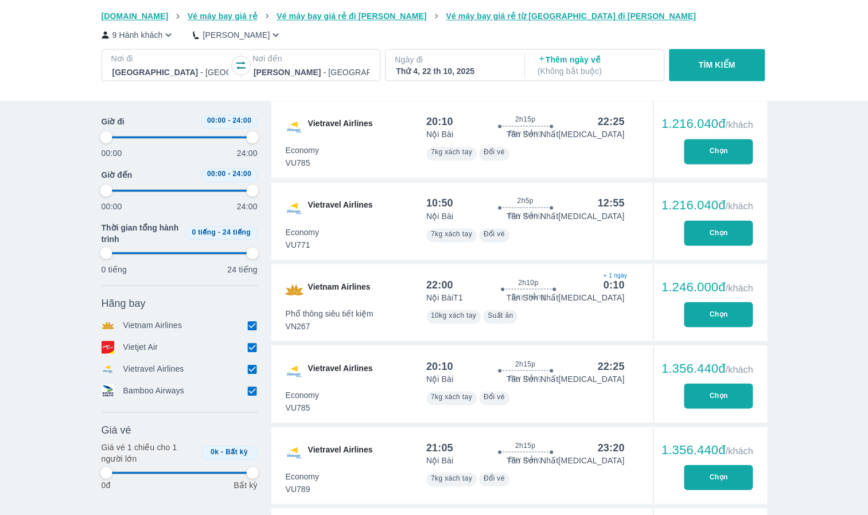
type input "97.9166666666667"
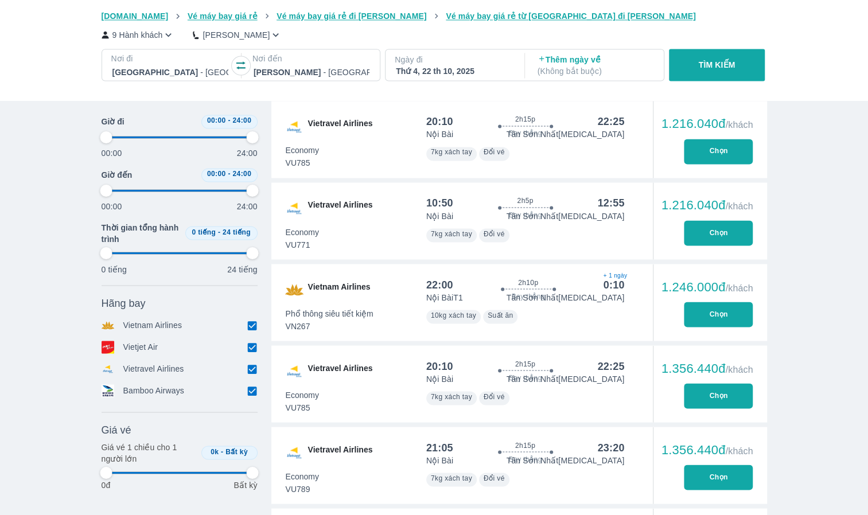
type input "97.9166666666667"
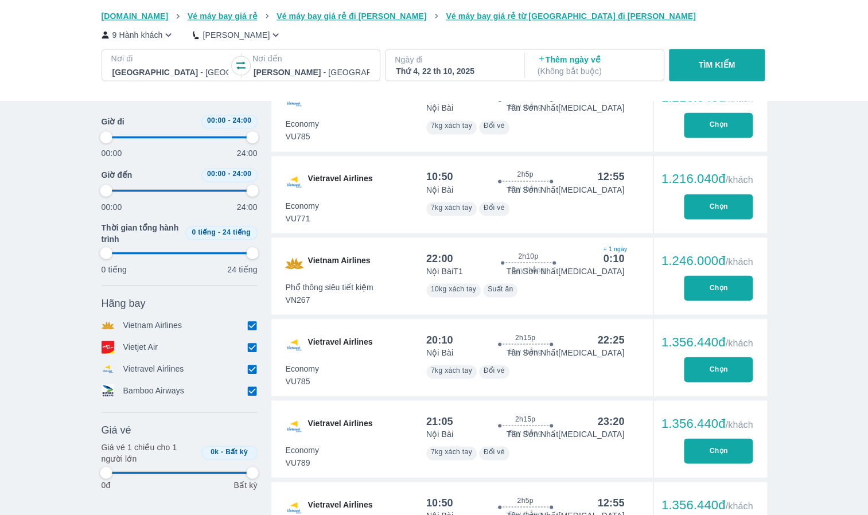
type input "97.9166666666667"
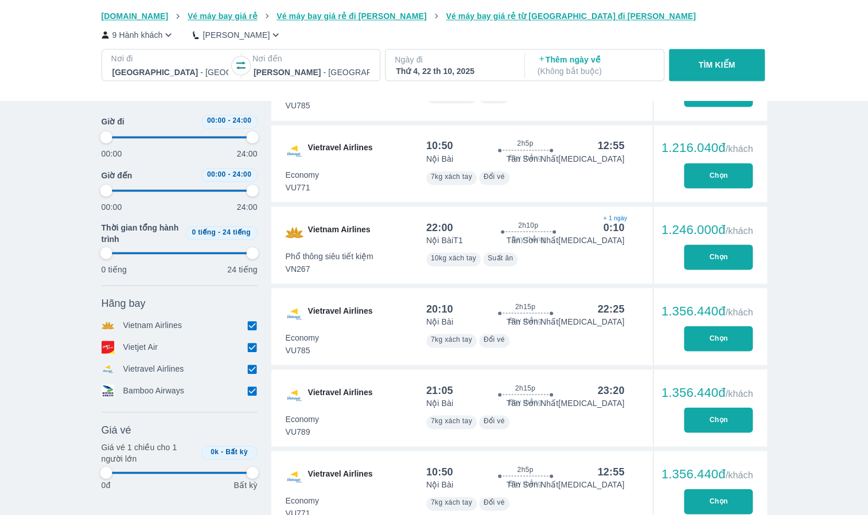
type input "97.9166666666667"
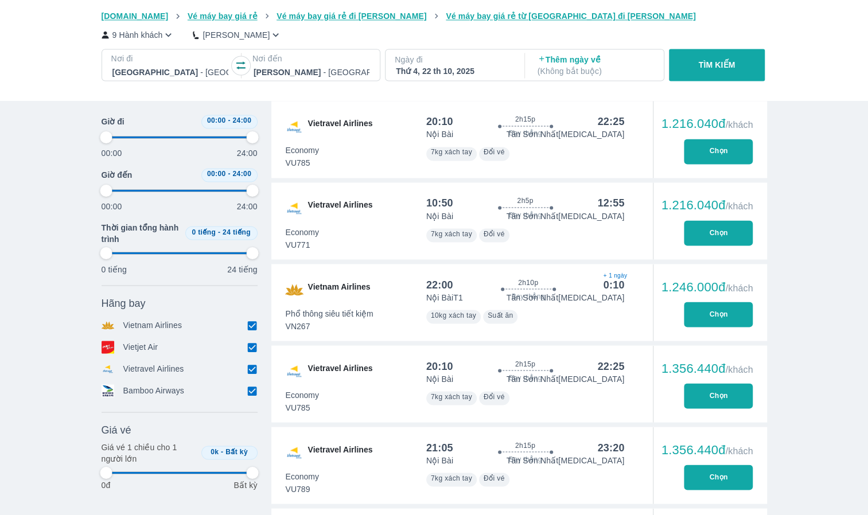
type input "97.9166666666667"
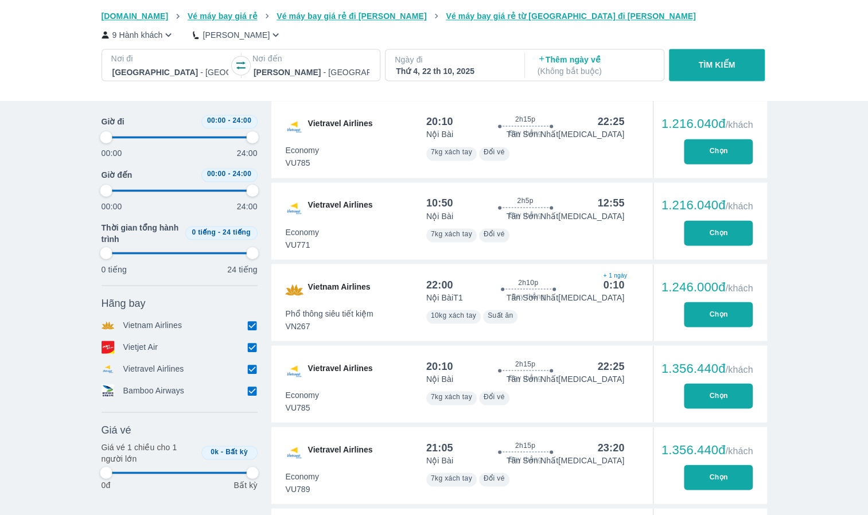
type input "97.9166666666667"
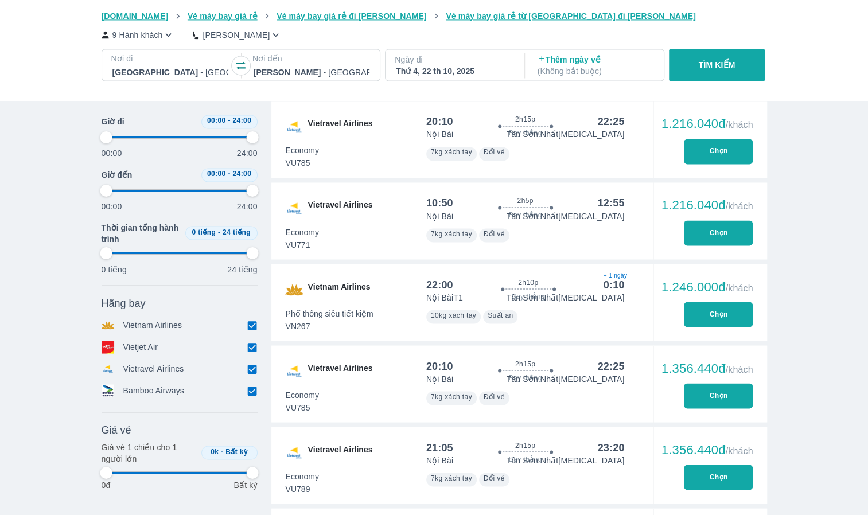
type input "97.9166666666667"
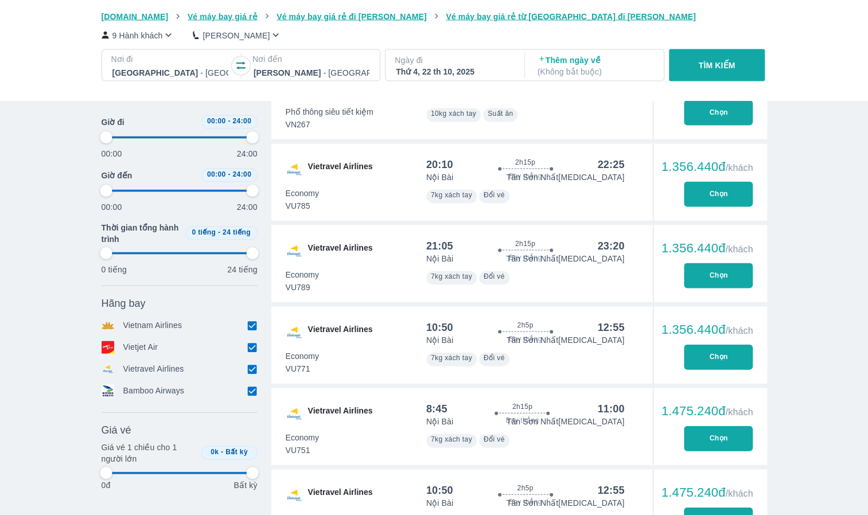
type input "97.9166666666667"
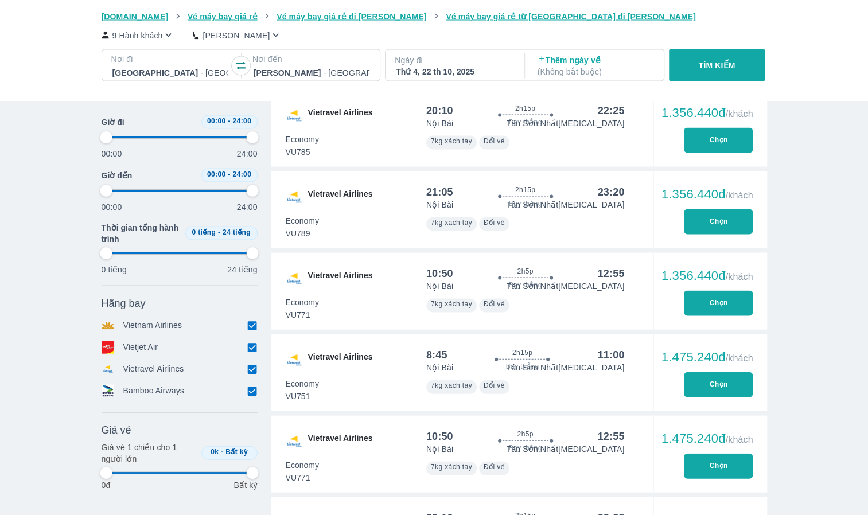
type input "97.9166666666667"
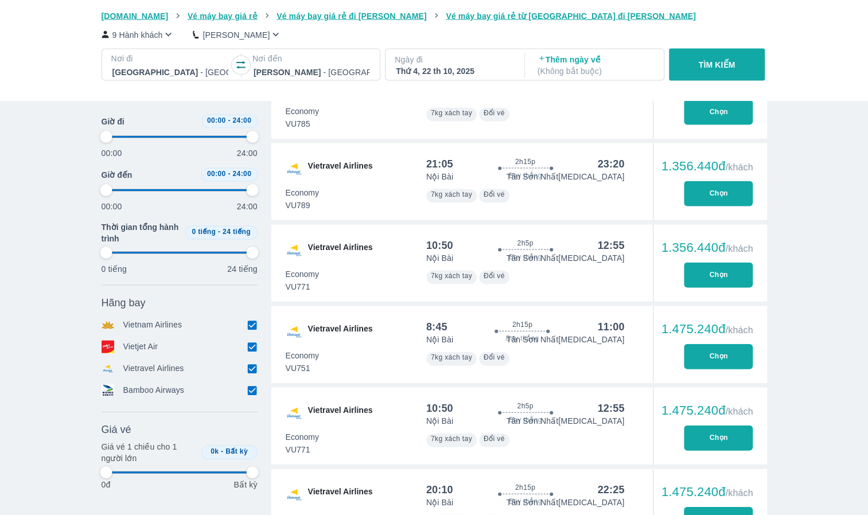
type input "97.9166666666667"
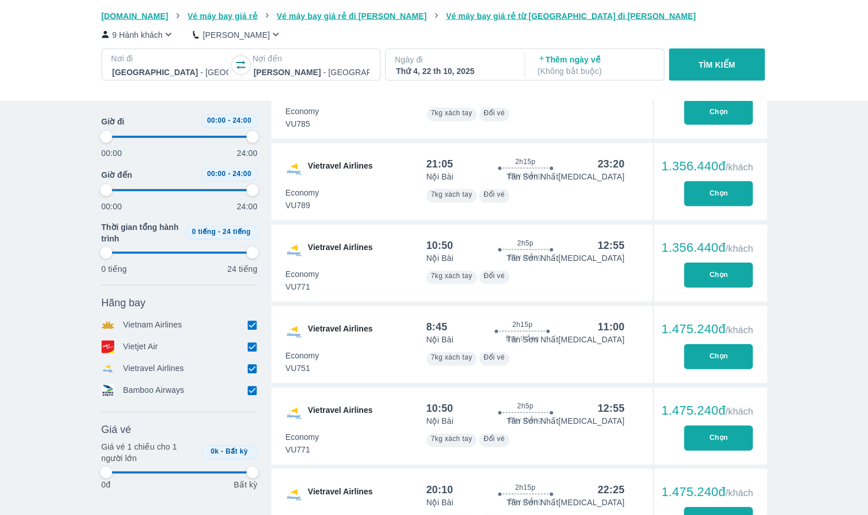
type input "97.9166666666667"
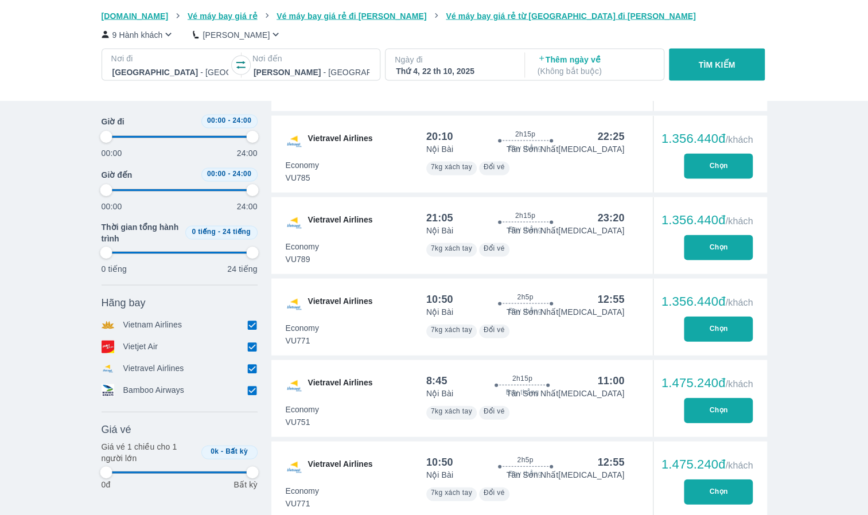
type input "97.9166666666667"
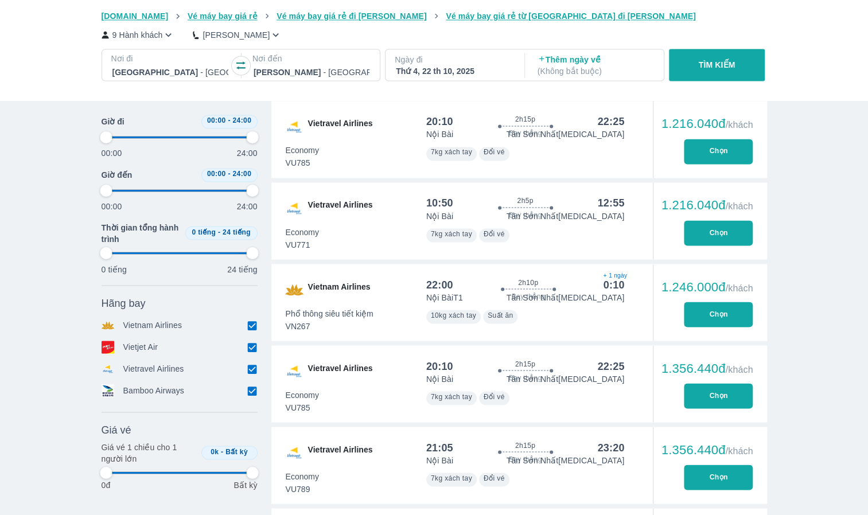
type input "97.9166666666667"
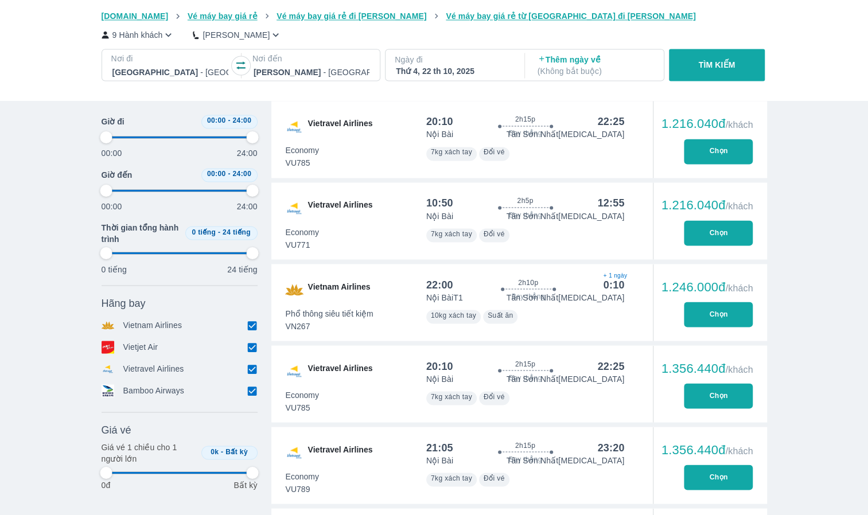
type input "97.9166666666667"
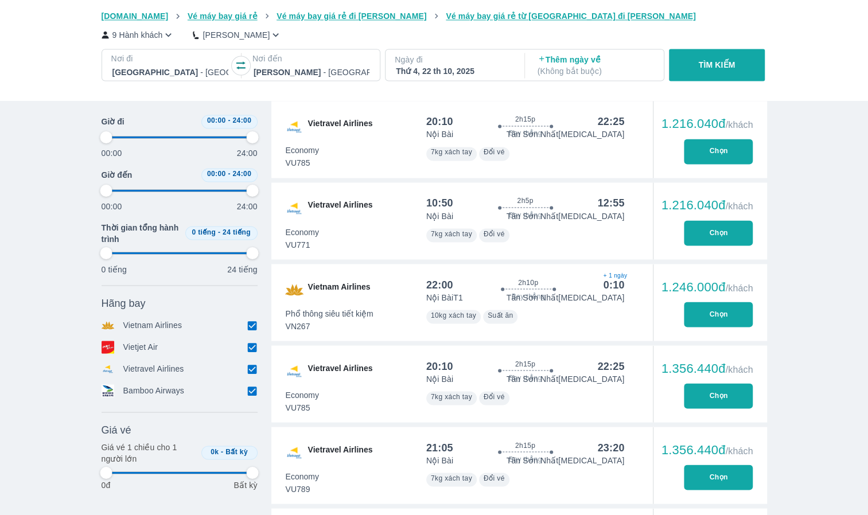
type input "97.9166666666667"
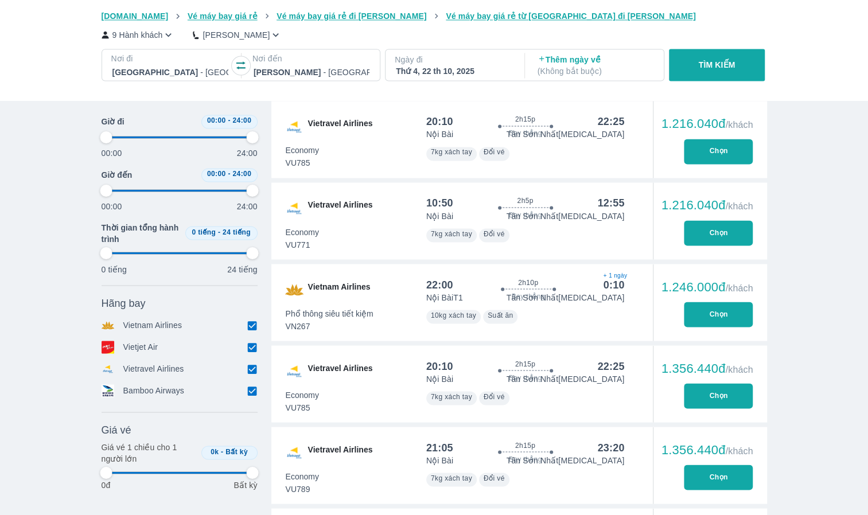
type input "97.9166666666667"
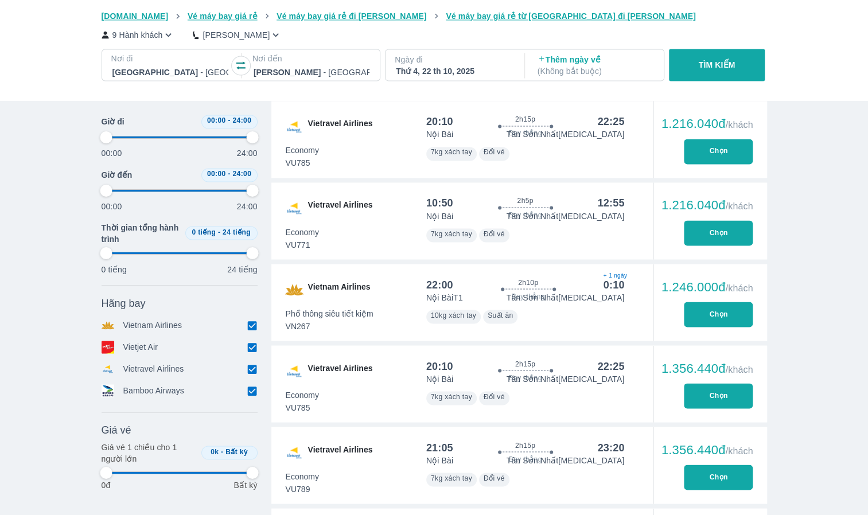
type input "97.9166666666667"
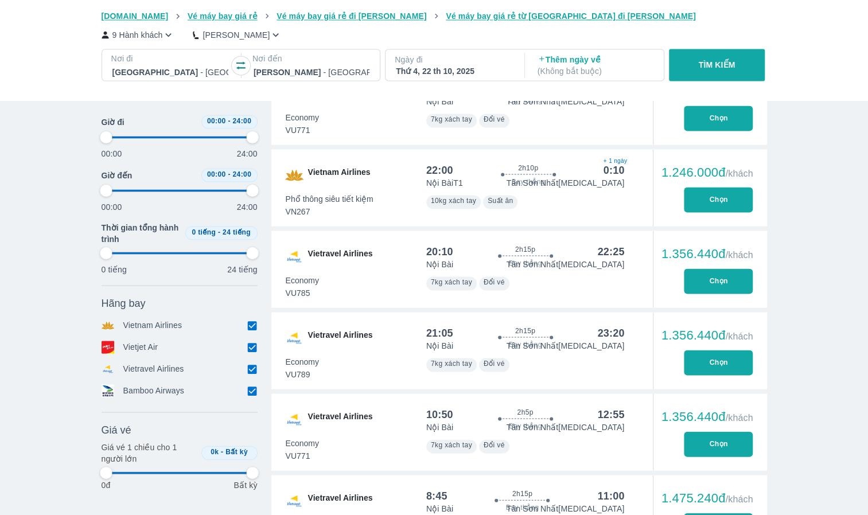
type input "97.9166666666667"
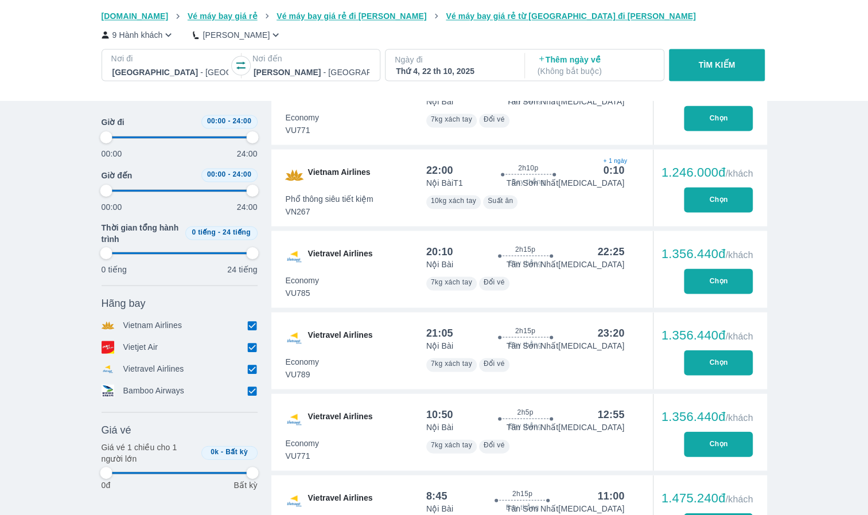
type input "97.9166666666667"
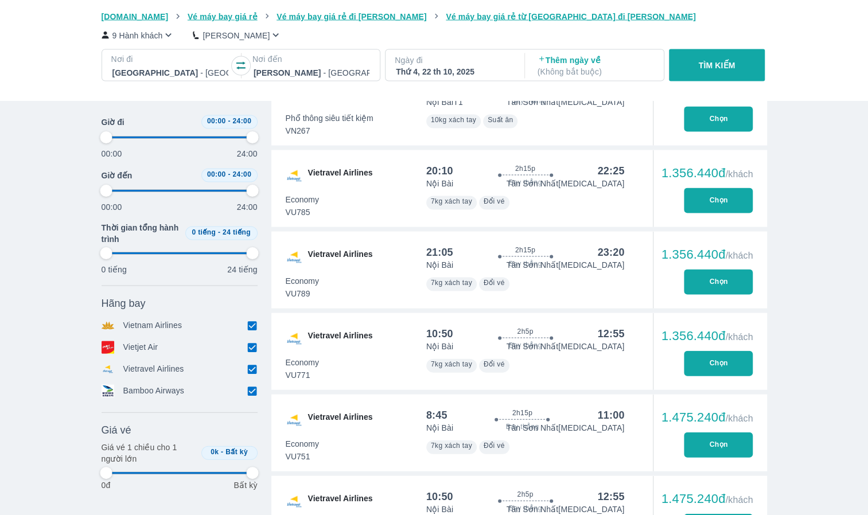
scroll to position [1319, 0]
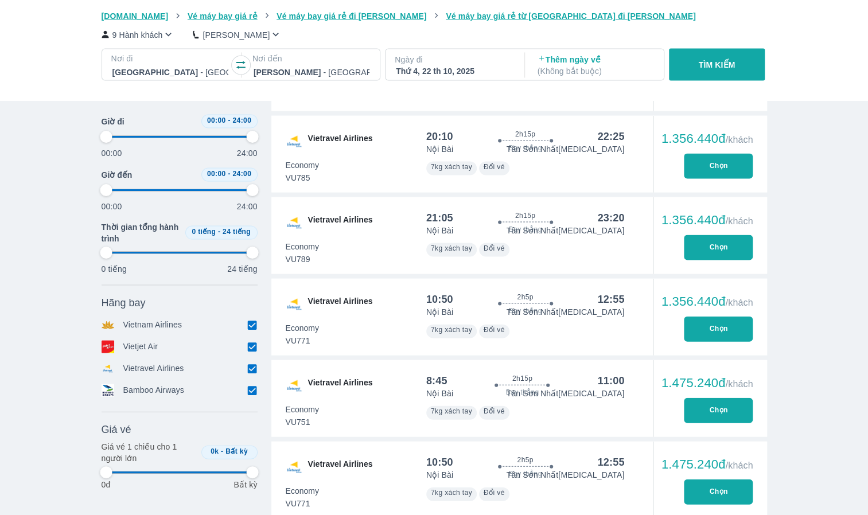
type input "97.9166666666667"
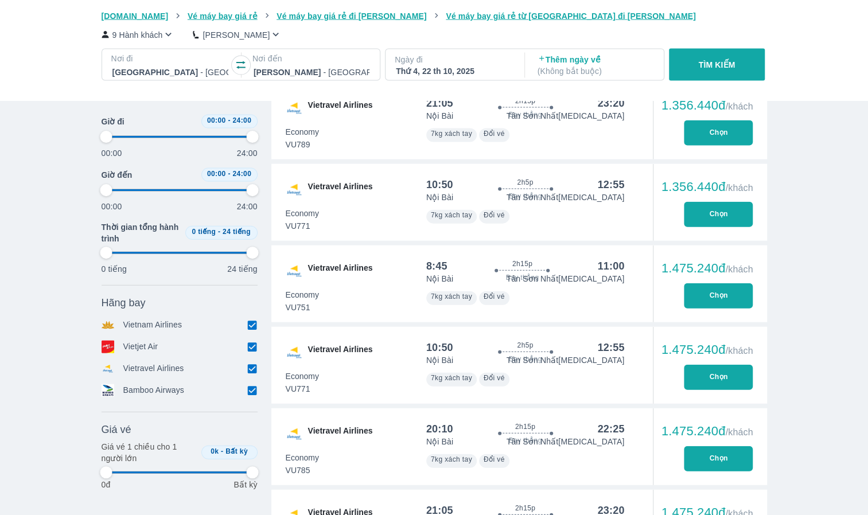
type input "97.9166666666667"
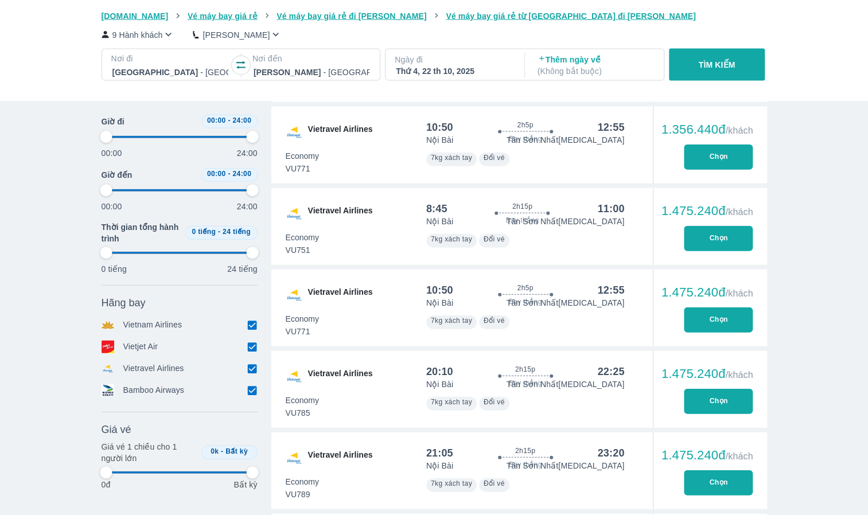
type input "97.9166666666667"
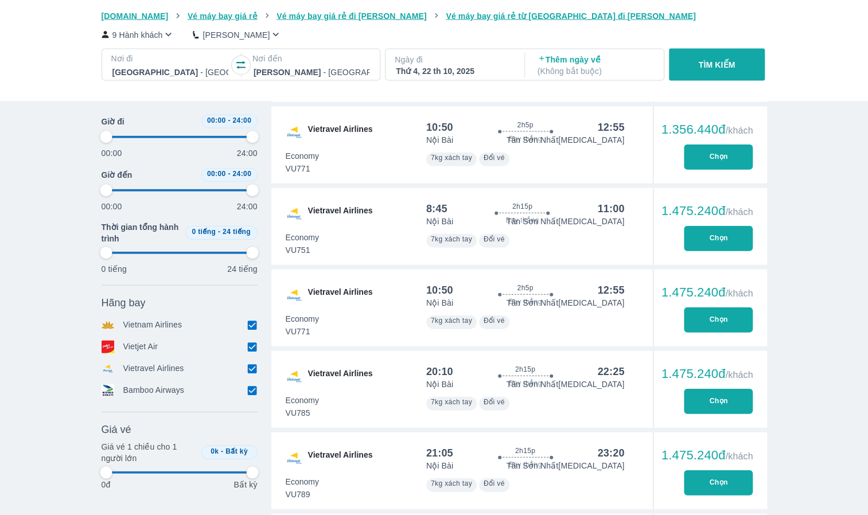
type input "97.9166666666667"
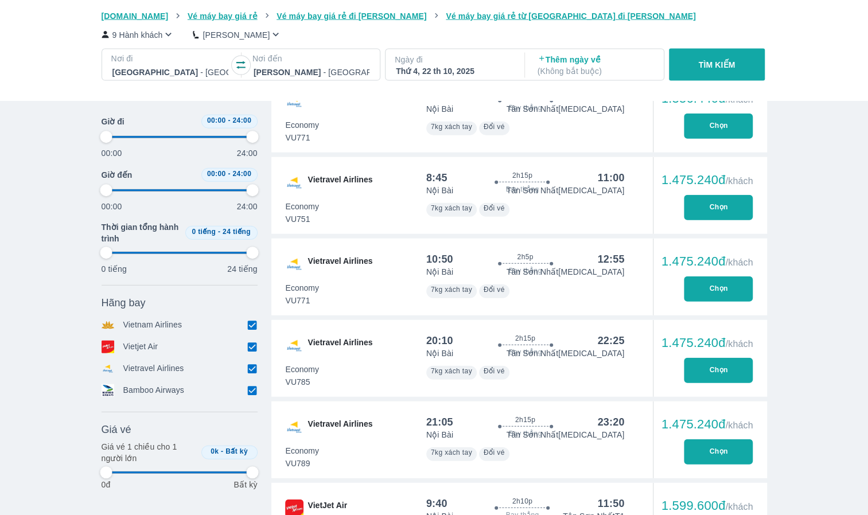
scroll to position [1548, 0]
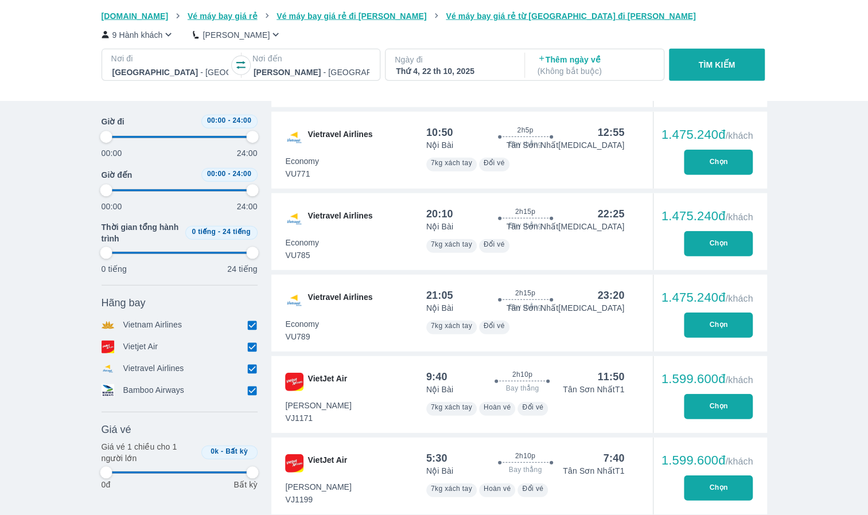
type input "97.9166666666667"
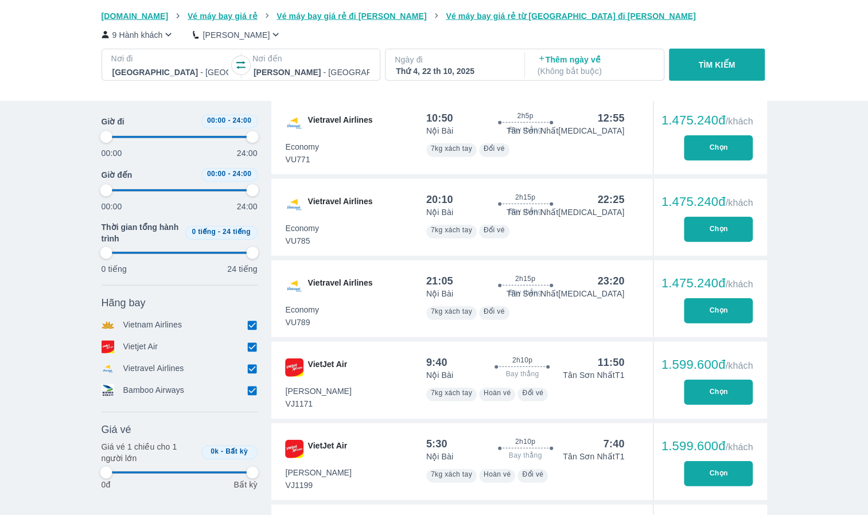
type input "97.9166666666667"
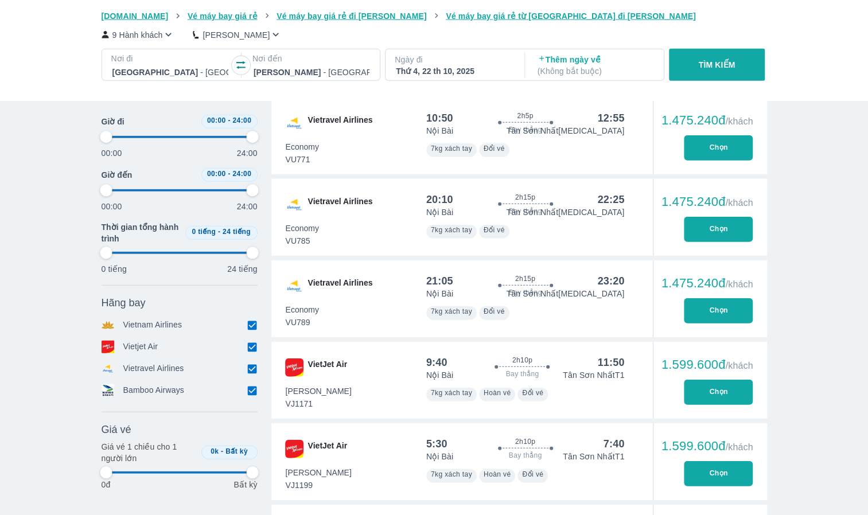
type input "97.9166666666667"
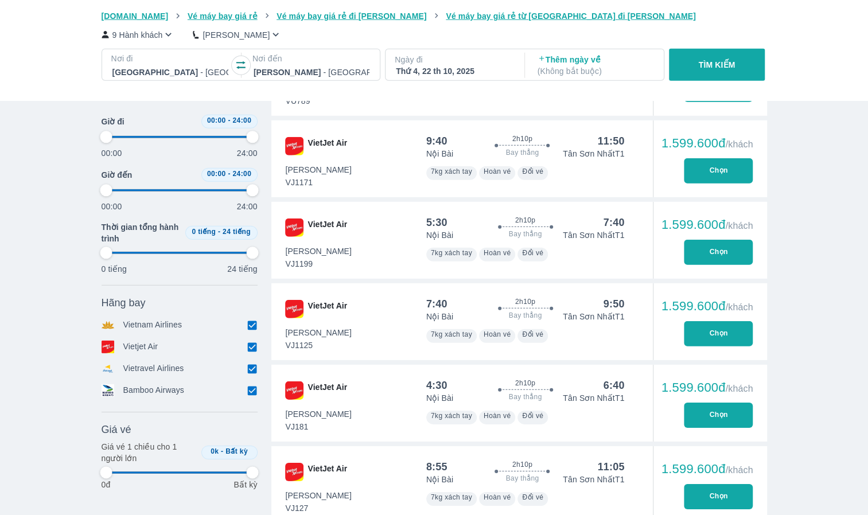
scroll to position [1892, 0]
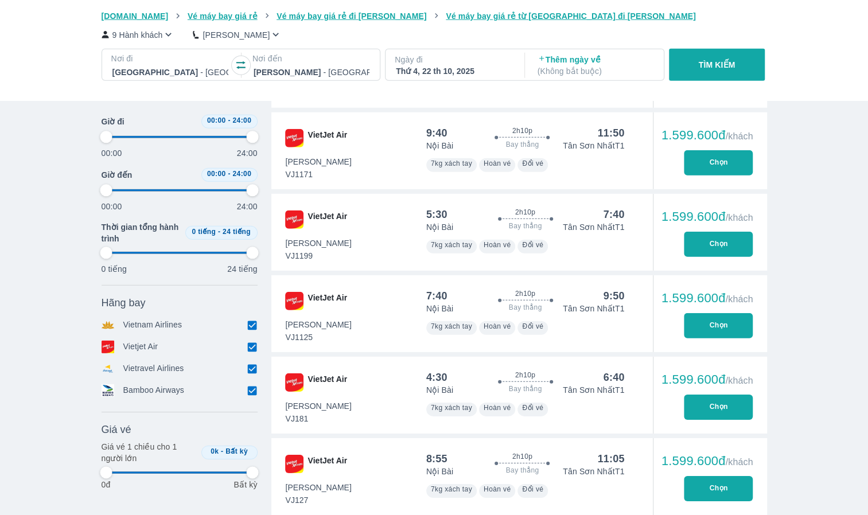
type input "97.9166666666667"
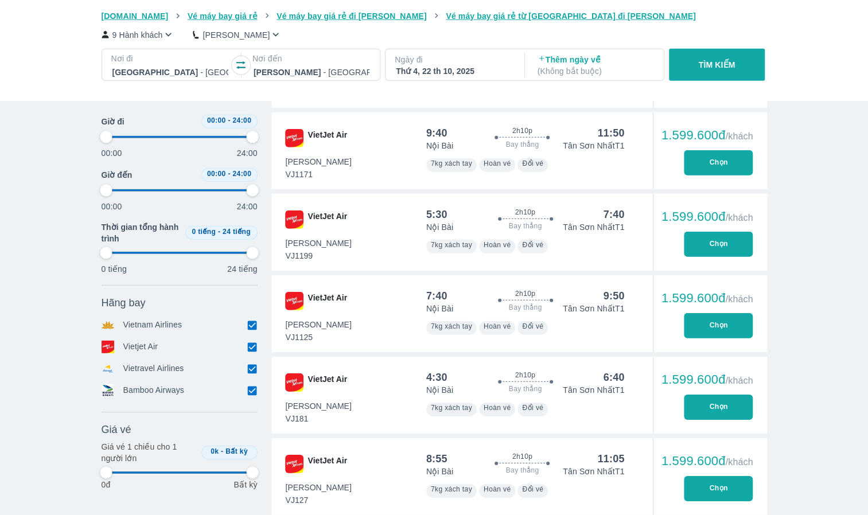
type input "97.9166666666667"
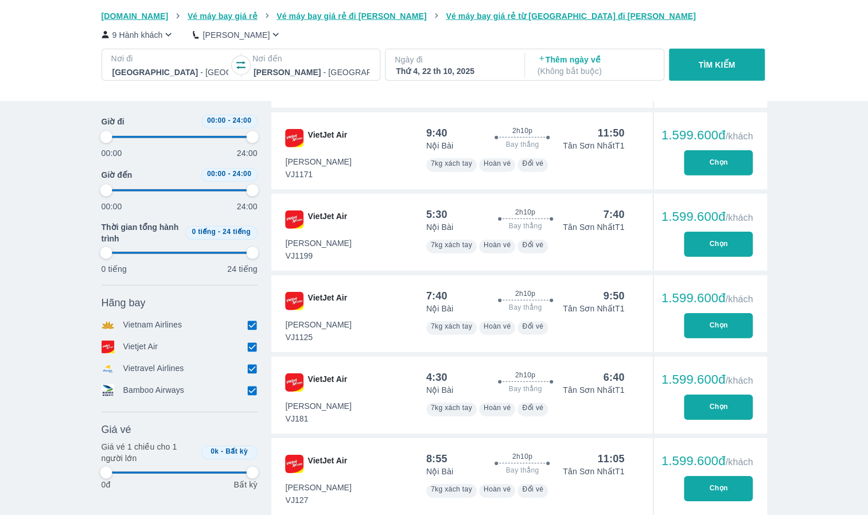
type input "97.9166666666667"
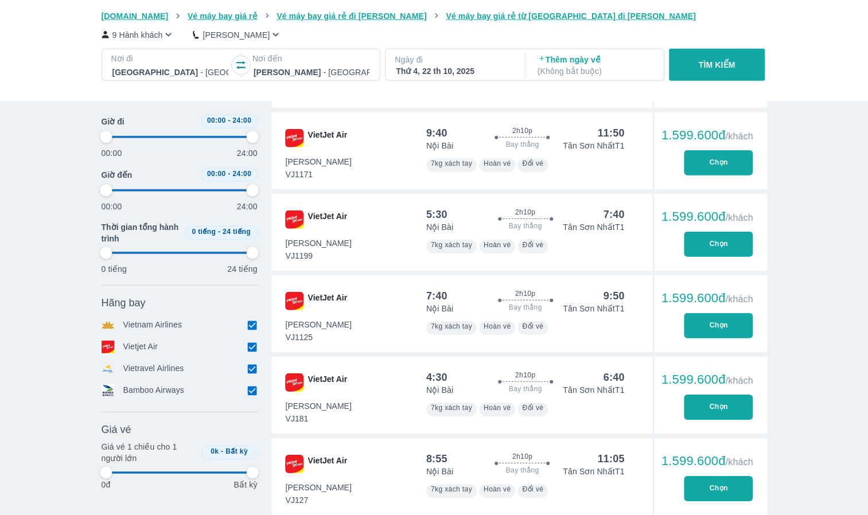
type input "97.9166666666667"
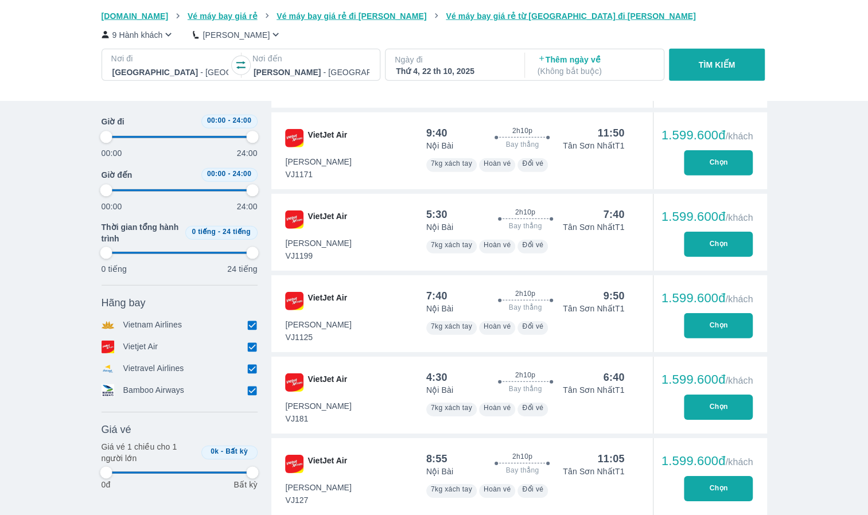
type input "97.9166666666667"
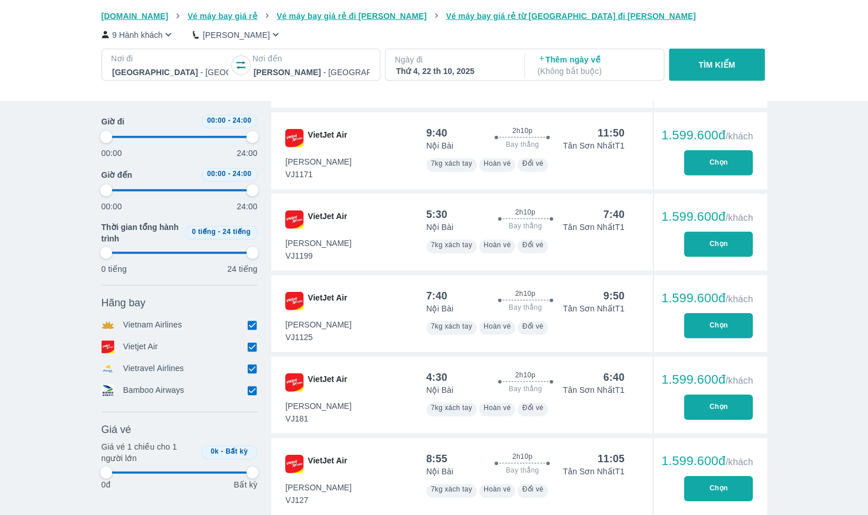
type input "97.9166666666667"
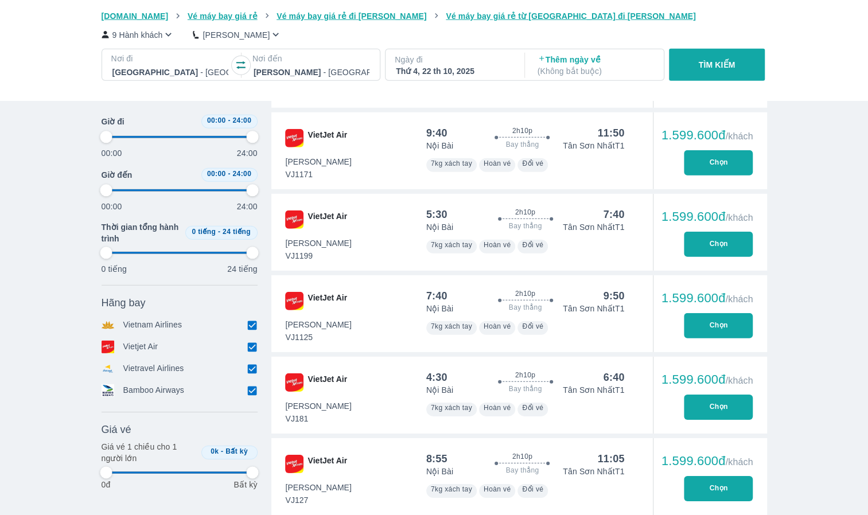
type input "97.9166666666667"
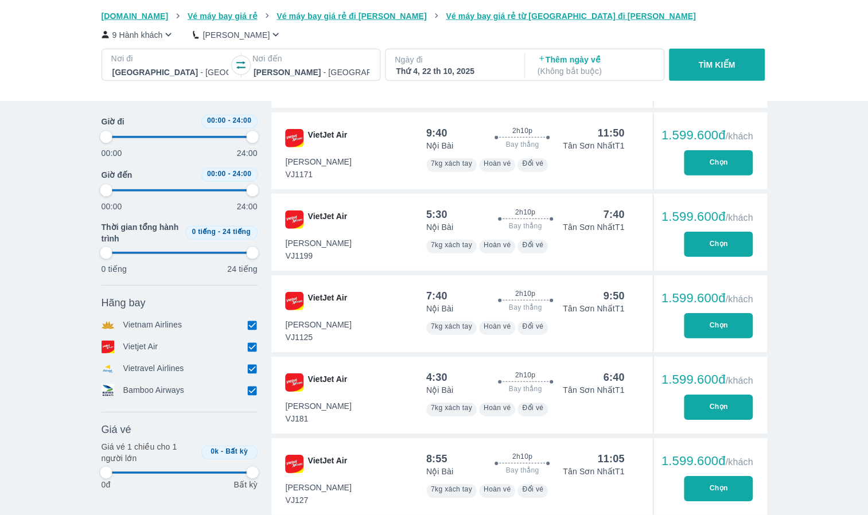
type input "97.9166666666667"
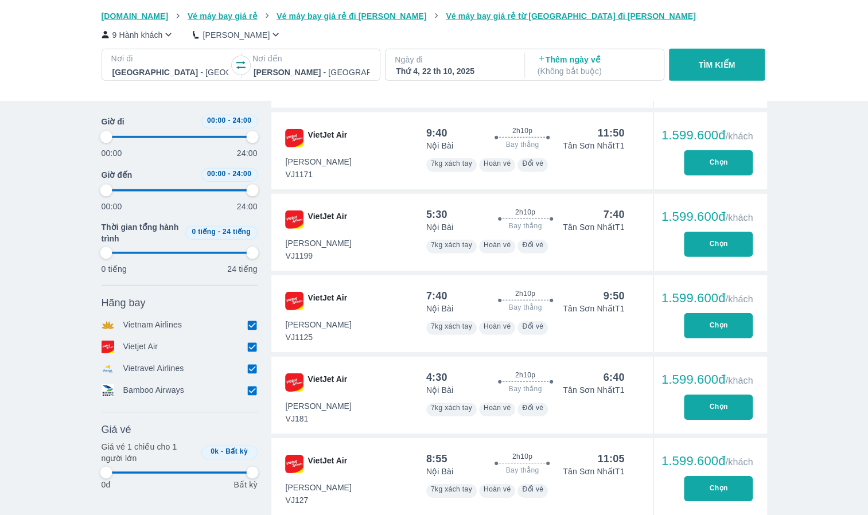
type input "97.9166666666667"
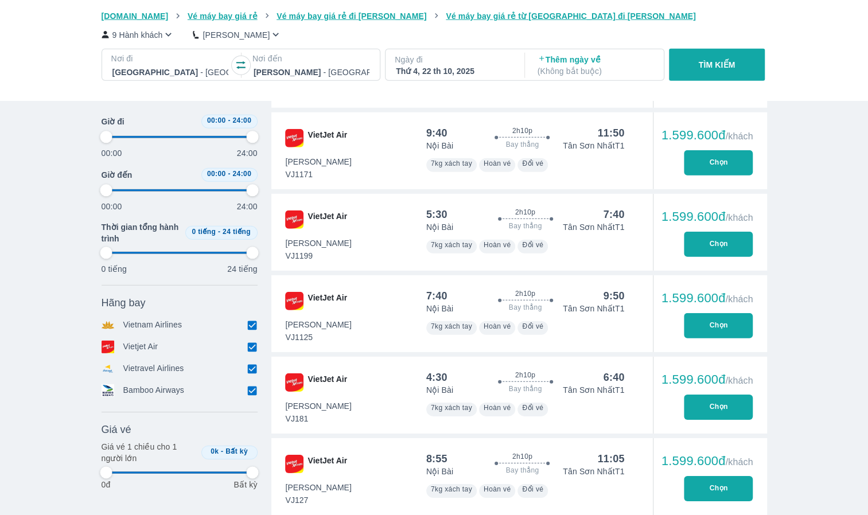
type input "97.9166666666667"
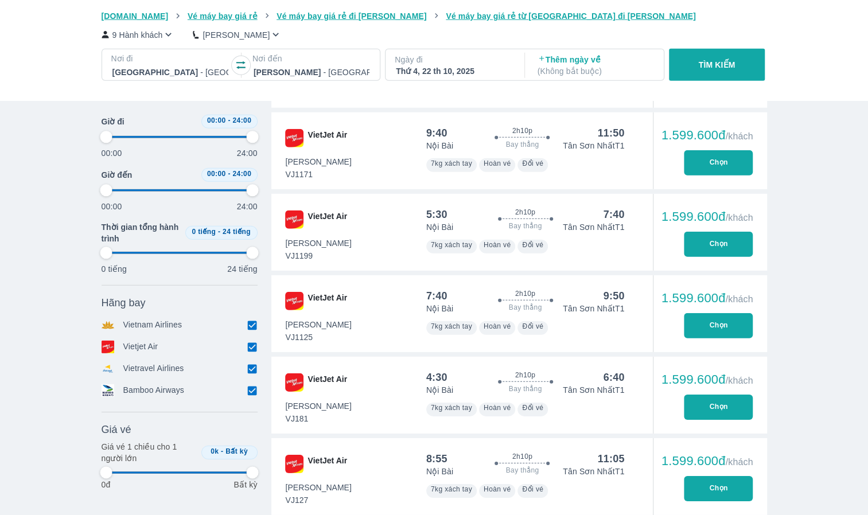
type input "97.9166666666667"
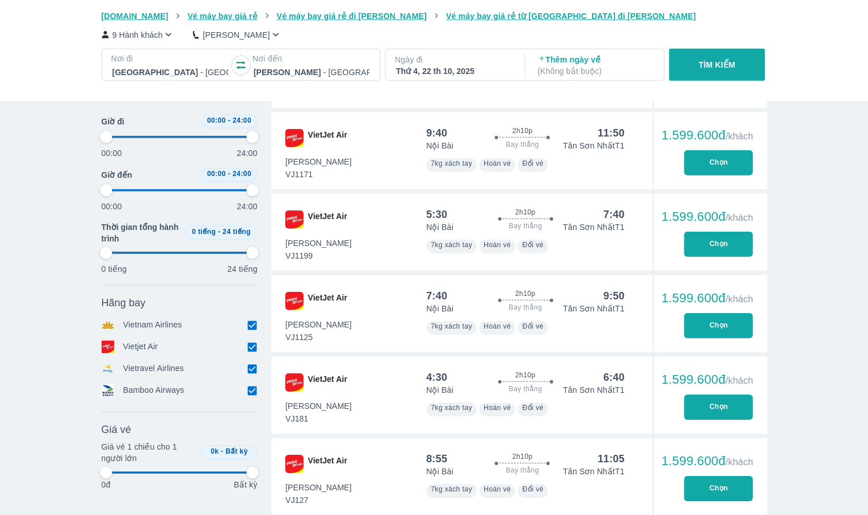
type input "97.9166666666667"
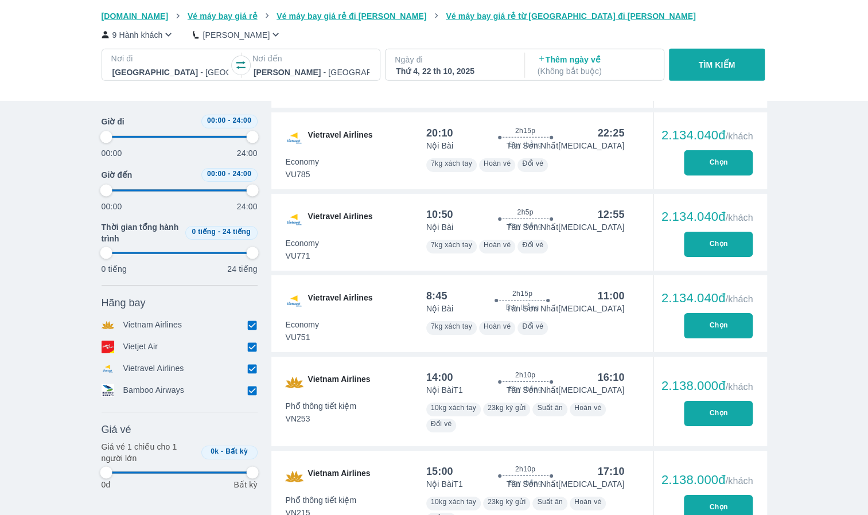
scroll to position [7334, 0]
